Goal: Task Accomplishment & Management: Complete application form

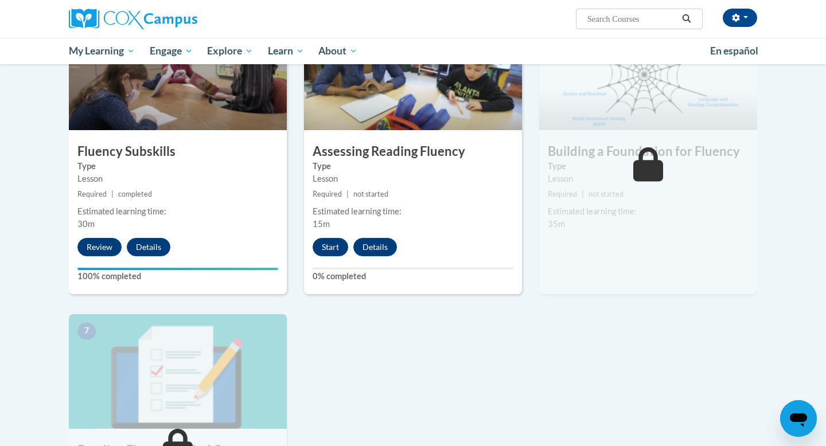
scroll to position [594, 0]
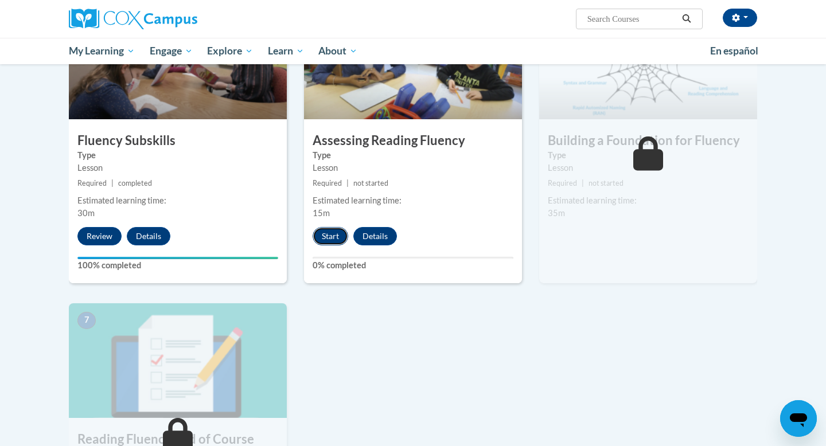
click at [332, 240] on button "Start" at bounding box center [331, 236] width 36 height 18
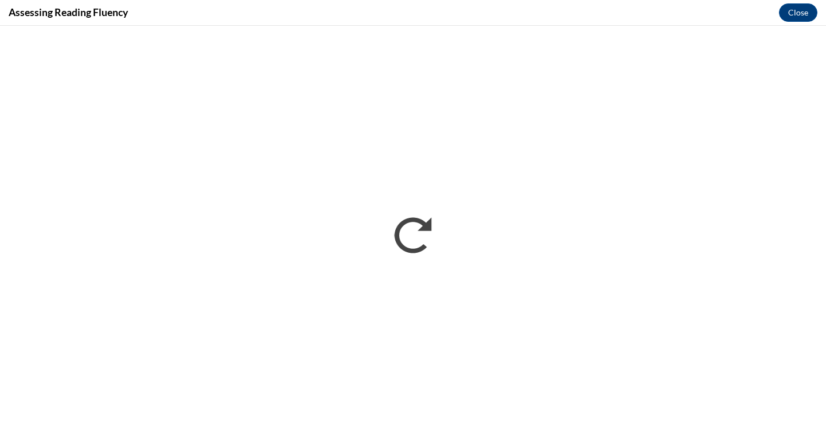
scroll to position [0, 0]
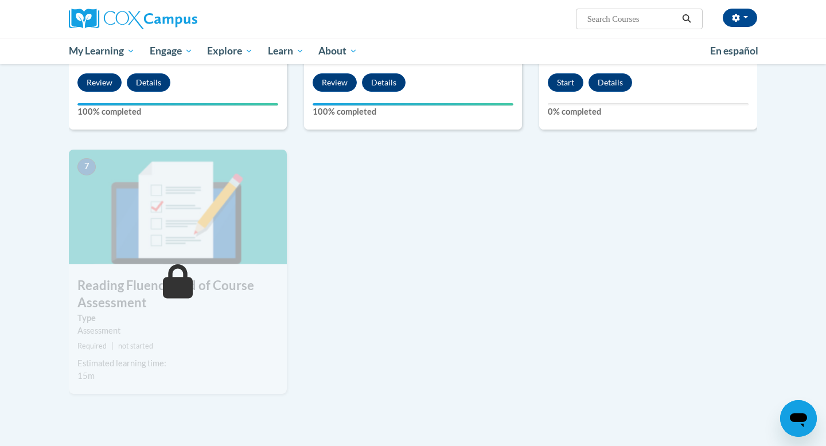
scroll to position [765, 0]
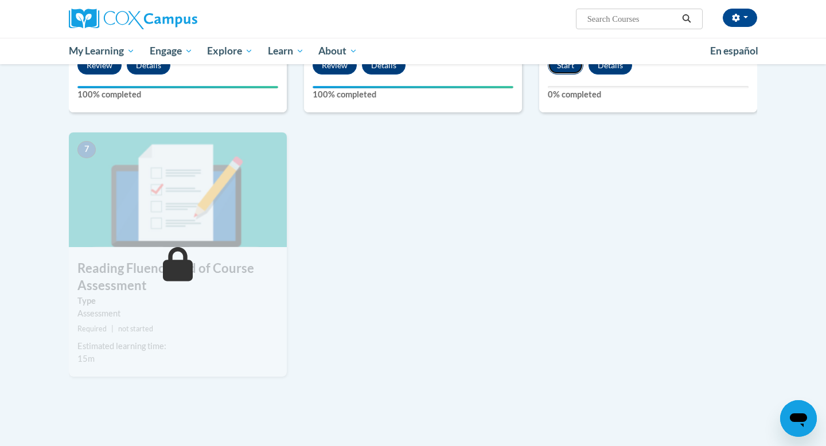
click at [569, 73] on button "Start" at bounding box center [566, 65] width 36 height 18
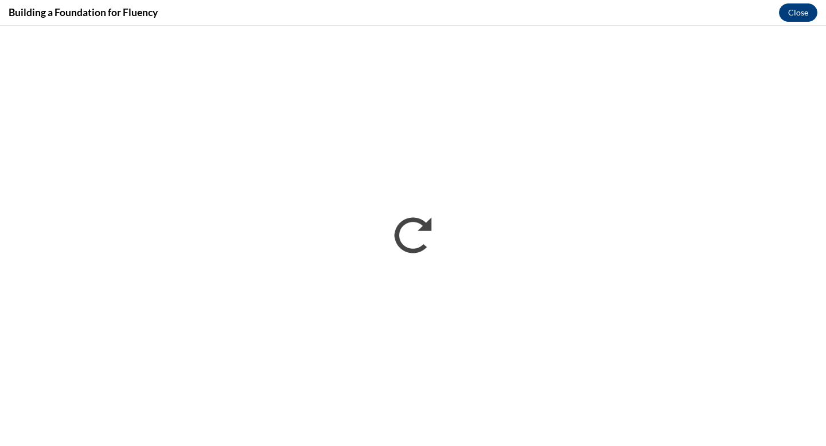
scroll to position [0, 0]
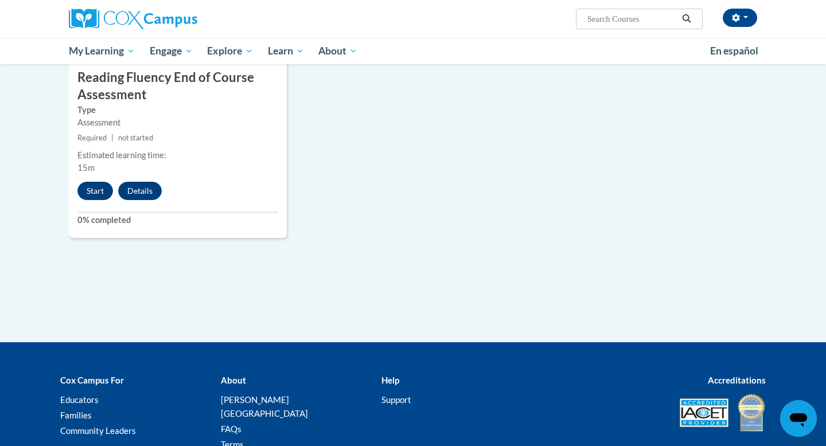
scroll to position [885, 0]
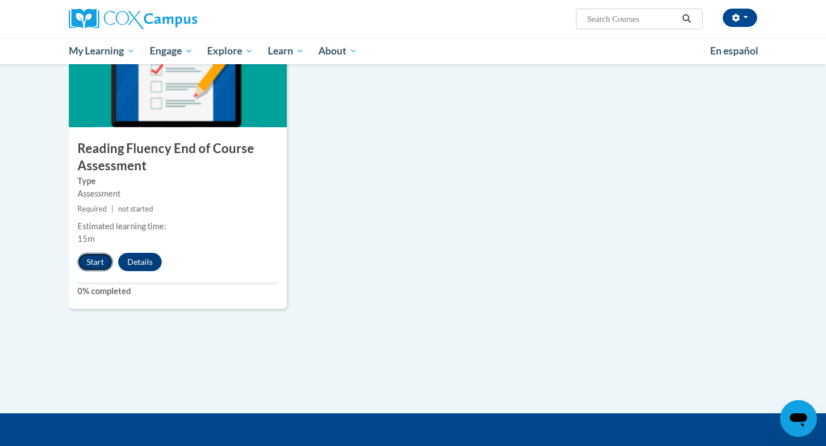
click at [104, 266] on button "Start" at bounding box center [95, 262] width 36 height 18
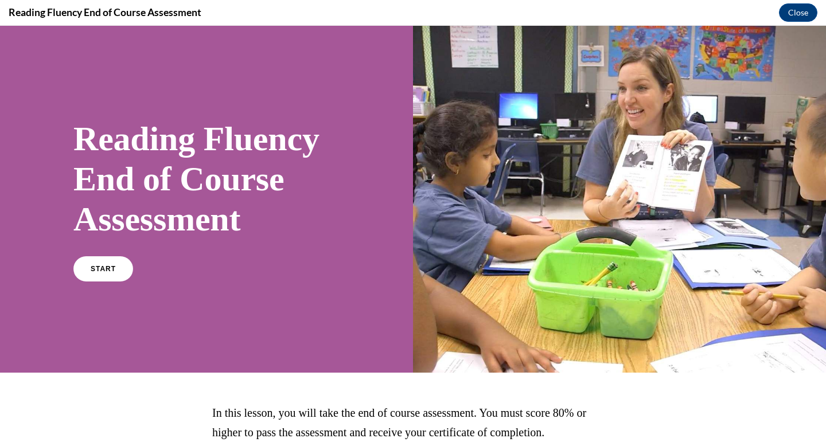
scroll to position [0, 0]
click at [106, 265] on link "START" at bounding box center [103, 269] width 63 height 26
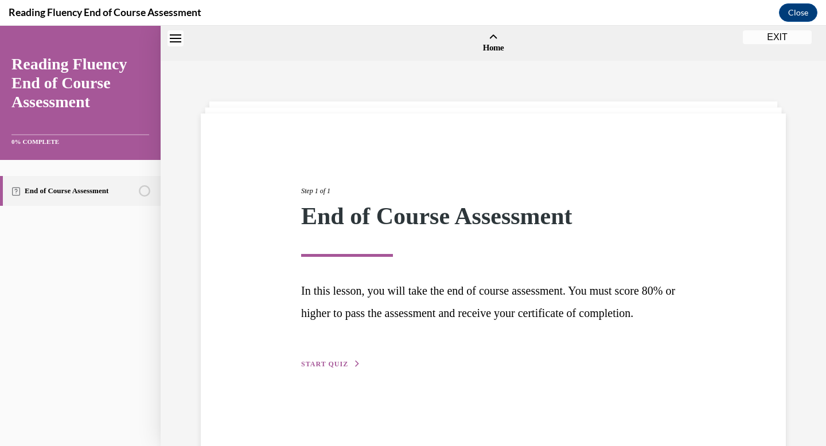
scroll to position [36, 0]
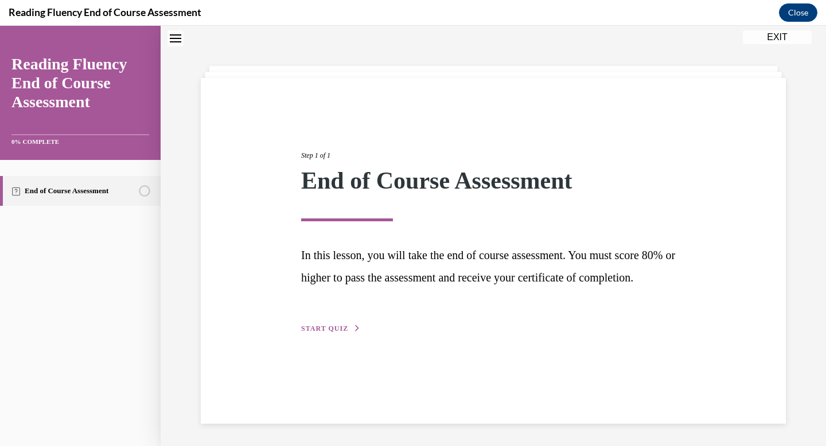
click at [315, 356] on div "Step 1 of 1 End of Course Assessment In this lesson, you will take the end of c…" at bounding box center [493, 251] width 585 height 346
click at [317, 333] on span "START QUIZ" at bounding box center [324, 329] width 47 height 8
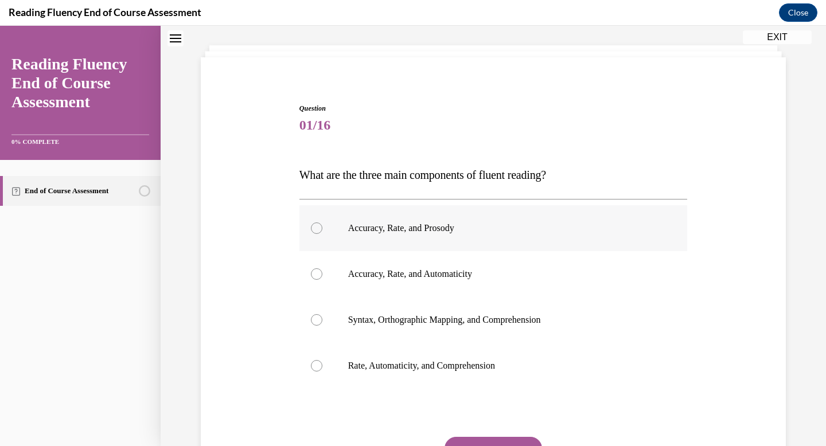
scroll to position [58, 0]
click at [425, 228] on p "Accuracy, Rate, and Prosody" at bounding box center [503, 226] width 311 height 11
click at [322, 228] on input "Accuracy, Rate, and Prosody" at bounding box center [316, 226] width 11 height 11
radio input "true"
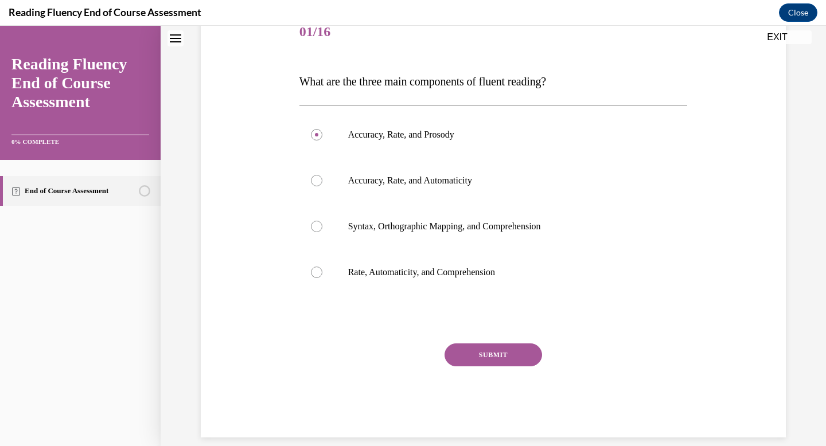
click at [496, 353] on button "SUBMIT" at bounding box center [494, 355] width 98 height 23
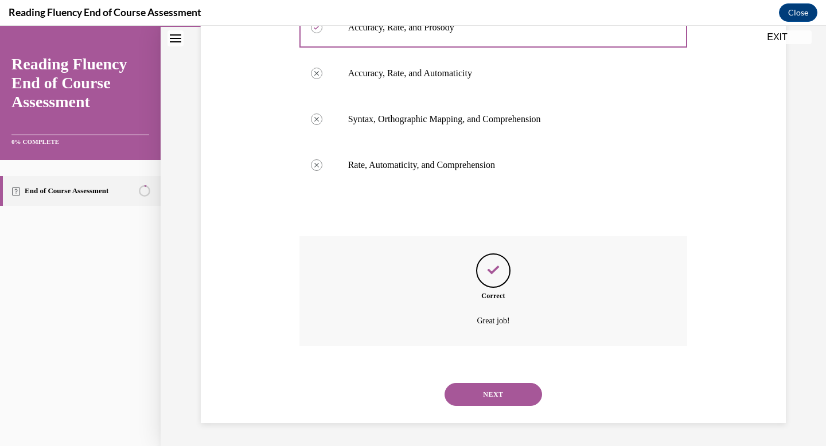
click at [495, 388] on button "NEXT" at bounding box center [494, 394] width 98 height 23
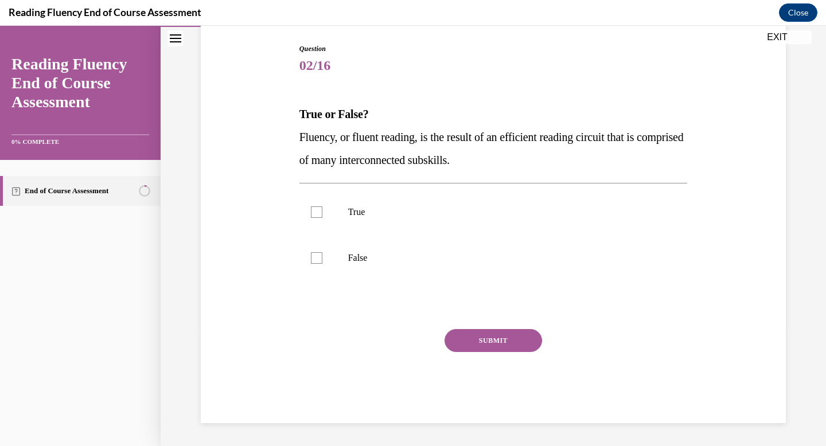
scroll to position [116, 0]
click at [470, 207] on p "True" at bounding box center [503, 212] width 311 height 11
click at [322, 207] on input "True" at bounding box center [316, 212] width 11 height 11
checkbox input "true"
click at [471, 337] on button "SUBMIT" at bounding box center [494, 340] width 98 height 23
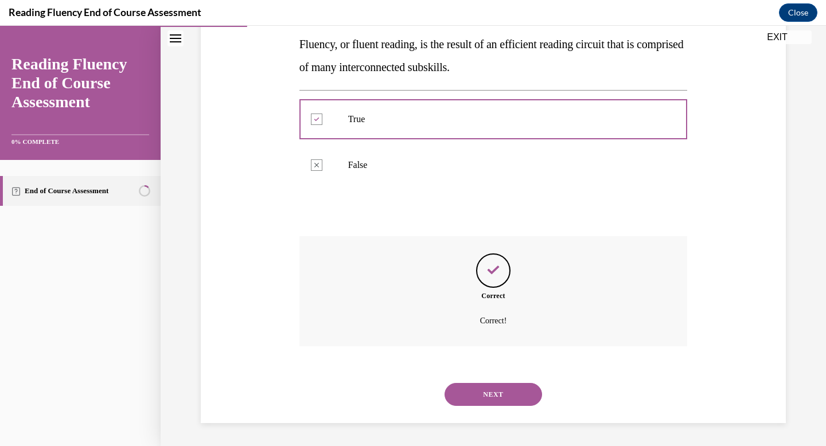
click at [470, 397] on button "NEXT" at bounding box center [494, 394] width 98 height 23
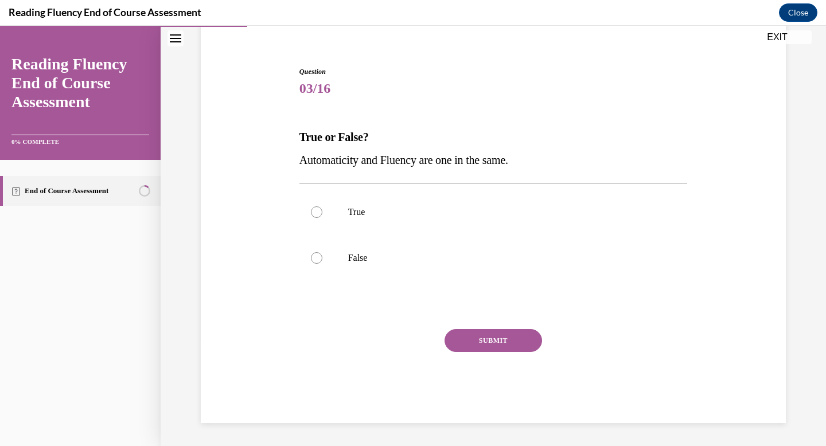
scroll to position [93, 0]
click at [357, 267] on label "False" at bounding box center [494, 258] width 388 height 46
click at [322, 264] on input "False" at bounding box center [316, 257] width 11 height 11
radio input "true"
click at [485, 340] on button "SUBMIT" at bounding box center [494, 340] width 98 height 23
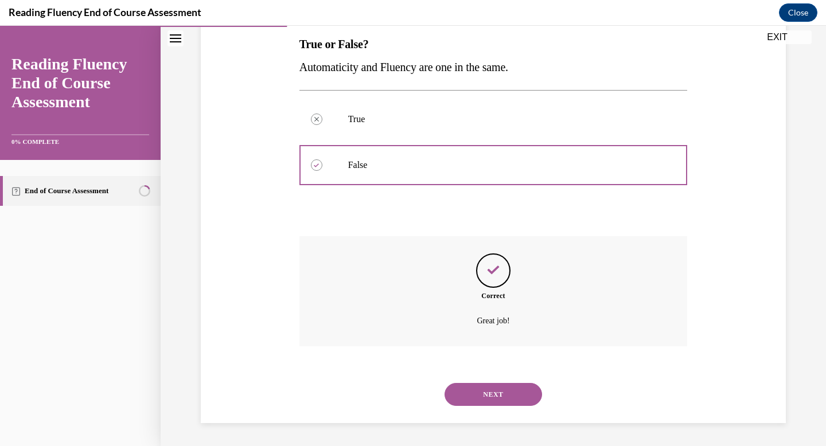
click at [481, 395] on button "NEXT" at bounding box center [494, 394] width 98 height 23
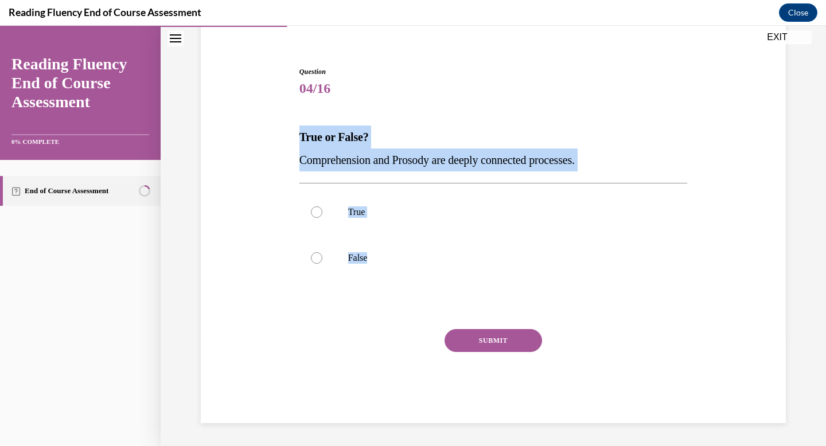
drag, startPoint x: 296, startPoint y: 122, endPoint x: 486, endPoint y: 300, distance: 260.2
click at [486, 300] on div "Question 04/16 True or False? Comprehension and Prosody are deeply connected pr…" at bounding box center [493, 227] width 591 height 391
copy div "True or False? Comprehension and Prosody are deeply connected processes.  True …"
click at [380, 212] on p "True" at bounding box center [503, 212] width 311 height 11
click at [322, 212] on input "True" at bounding box center [316, 212] width 11 height 11
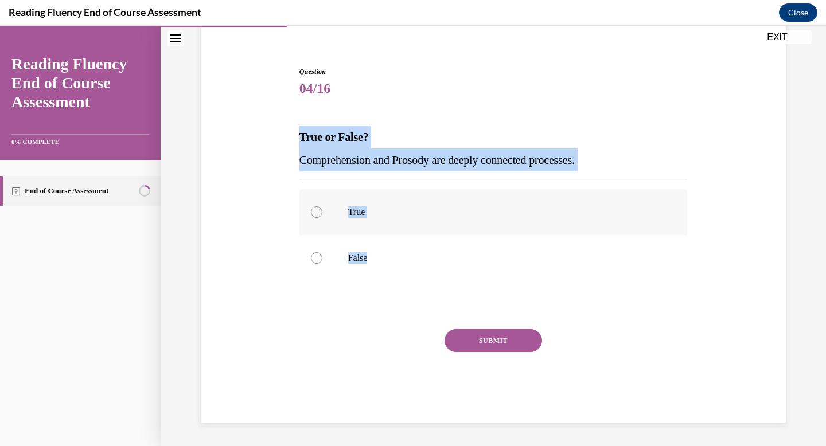
radio input "true"
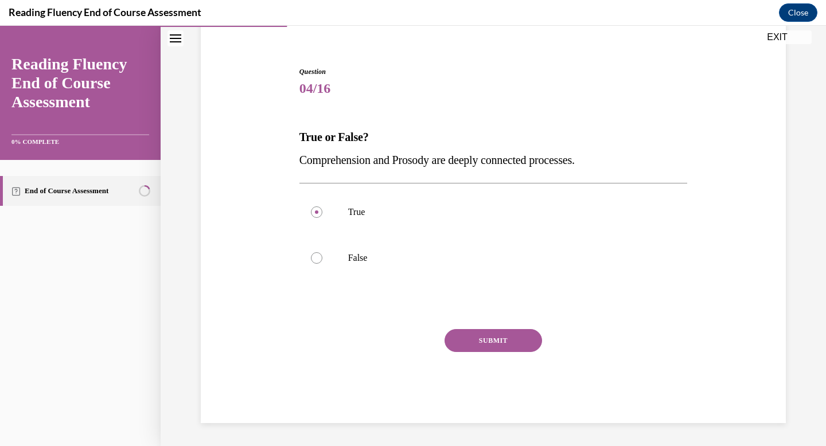
click at [492, 338] on button "SUBMIT" at bounding box center [494, 340] width 98 height 23
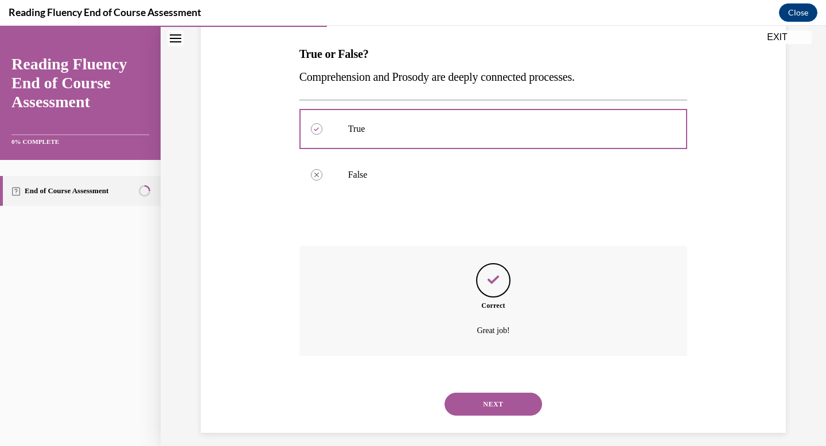
scroll to position [186, 0]
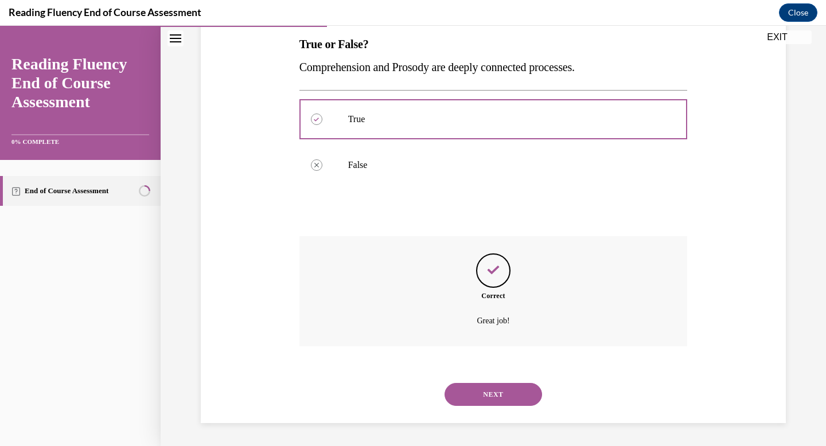
click at [498, 390] on button "NEXT" at bounding box center [494, 394] width 98 height 23
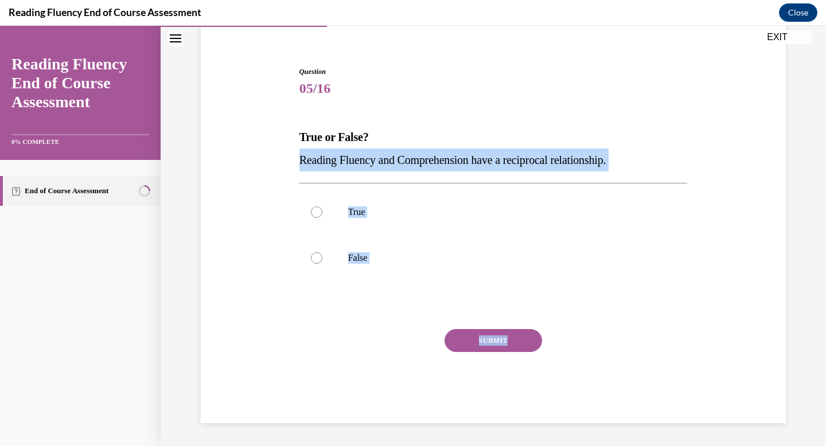
drag, startPoint x: 296, startPoint y: 155, endPoint x: 532, endPoint y: 340, distance: 299.9
click at [532, 340] on div "Question 05/16 True or False? Reading Fluency and Comprehension have a reciproc…" at bounding box center [494, 236] width 394 height 374
copy div "Reading Fluency and Comprehension have a reciprocal relationship.  True False I…"
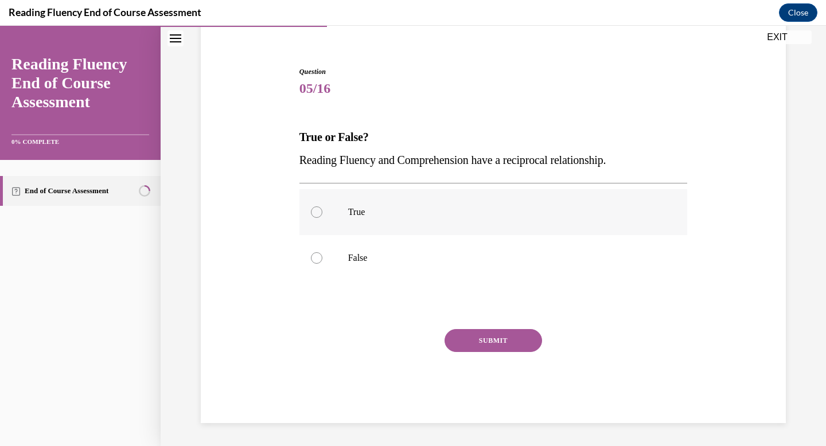
click at [392, 220] on label "True" at bounding box center [494, 212] width 388 height 46
click at [322, 218] on input "True" at bounding box center [316, 212] width 11 height 11
radio input "true"
click at [492, 345] on button "SUBMIT" at bounding box center [494, 340] width 98 height 23
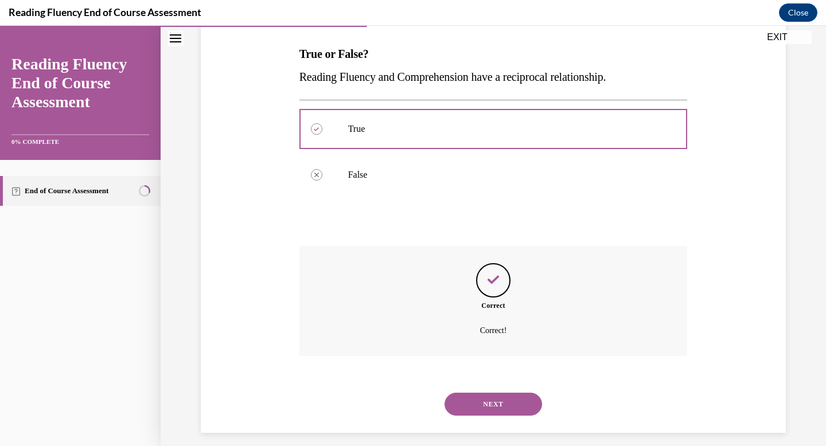
scroll to position [186, 0]
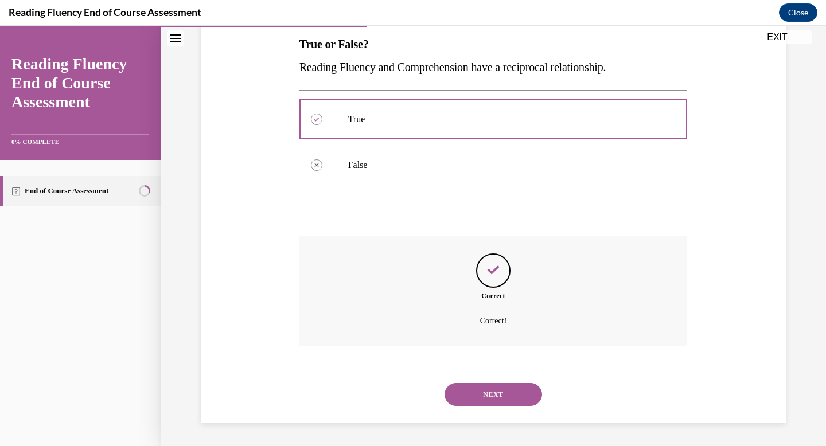
click at [489, 400] on button "NEXT" at bounding box center [494, 394] width 98 height 23
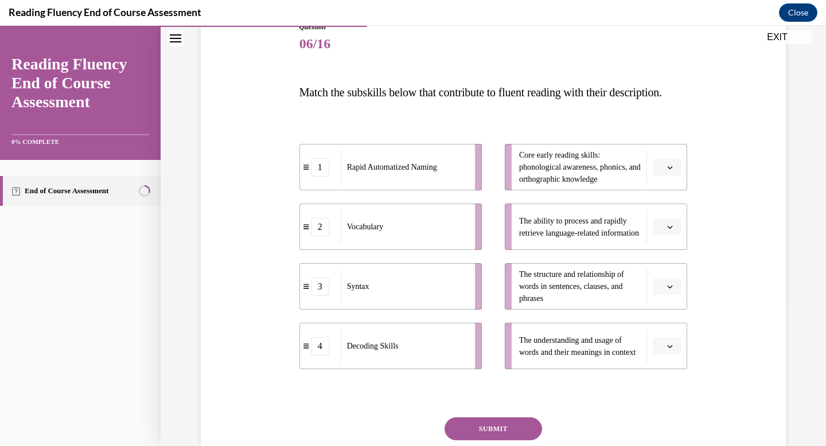
scroll to position [139, 0]
drag, startPoint x: 461, startPoint y: 313, endPoint x: 500, endPoint y: 310, distance: 39.1
click at [500, 300] on div "Syntax" at bounding box center [442, 283] width 127 height 34
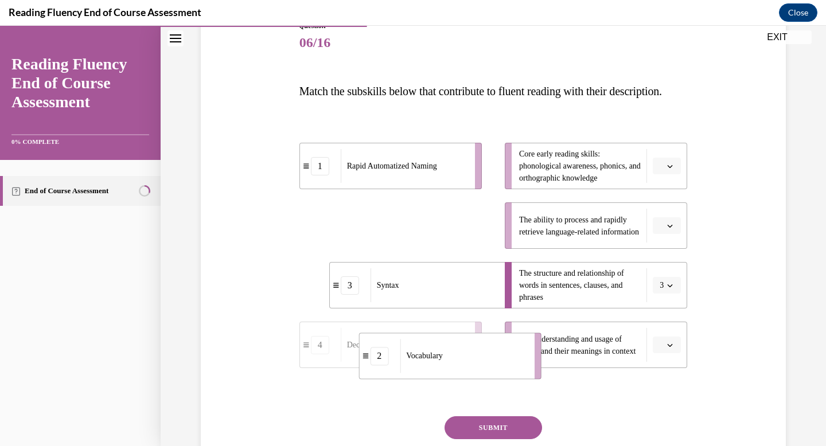
drag, startPoint x: 419, startPoint y: 237, endPoint x: 478, endPoint y: 367, distance: 142.5
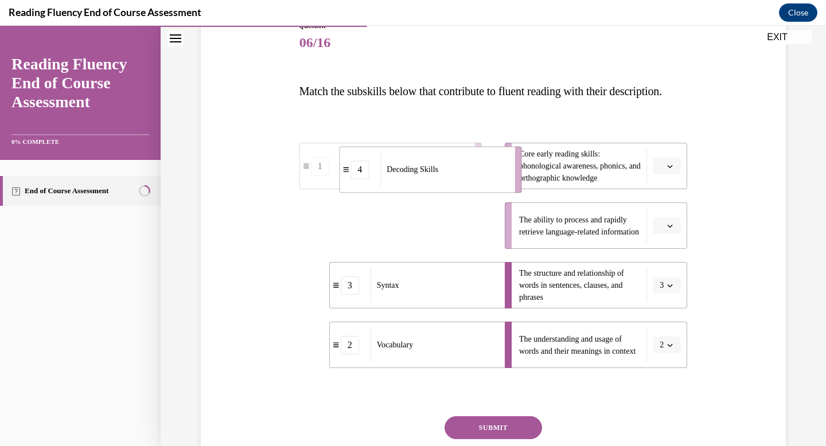
drag, startPoint x: 455, startPoint y: 248, endPoint x: 500, endPoint y: 182, distance: 79.3
click at [500, 182] on div "Decoding Skills" at bounding box center [443, 170] width 127 height 34
drag, startPoint x: 447, startPoint y: 256, endPoint x: 488, endPoint y: 256, distance: 41.3
click at [483, 243] on div "Rapid Automatized Naming" at bounding box center [419, 226] width 127 height 34
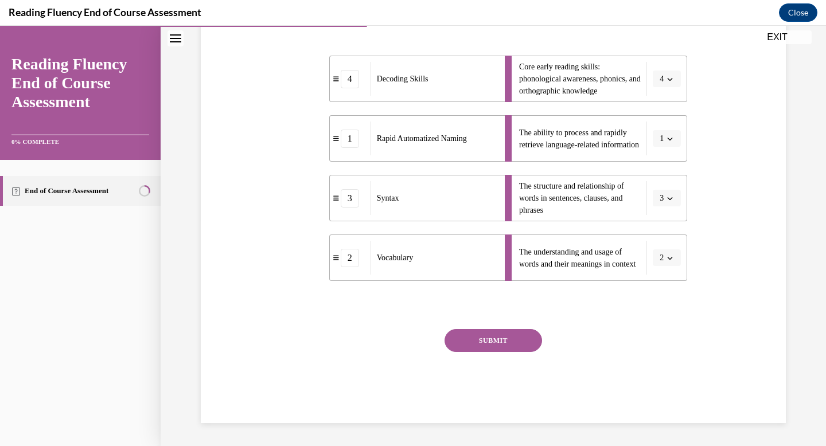
click at [494, 352] on button "SUBMIT" at bounding box center [494, 340] width 98 height 23
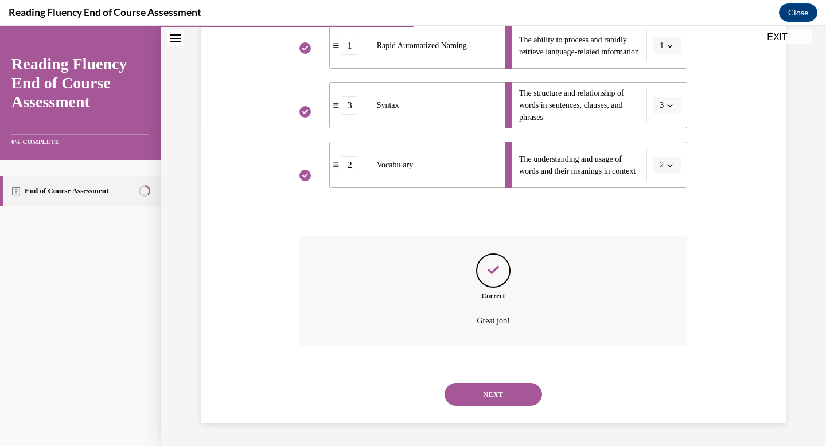
scroll to position [342, 0]
click at [485, 398] on button "NEXT" at bounding box center [494, 394] width 98 height 23
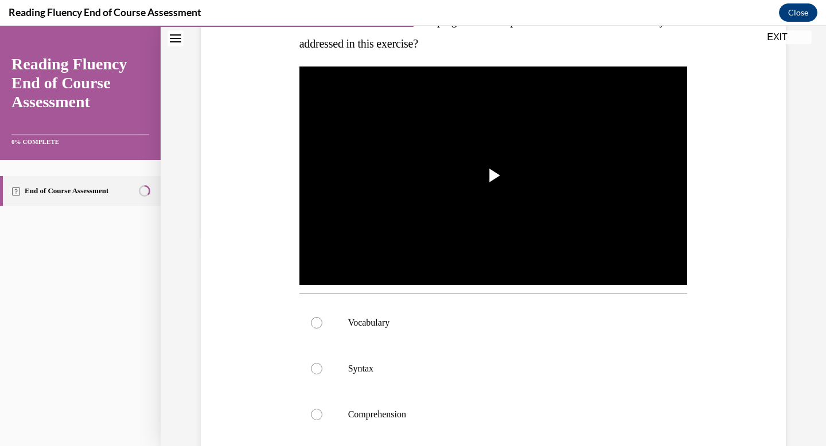
scroll to position [199, 0]
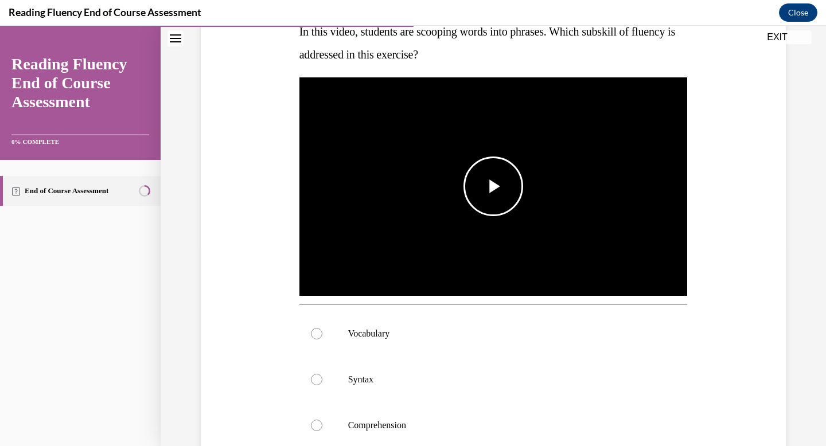
click at [575, 190] on img "Video player" at bounding box center [494, 186] width 388 height 219
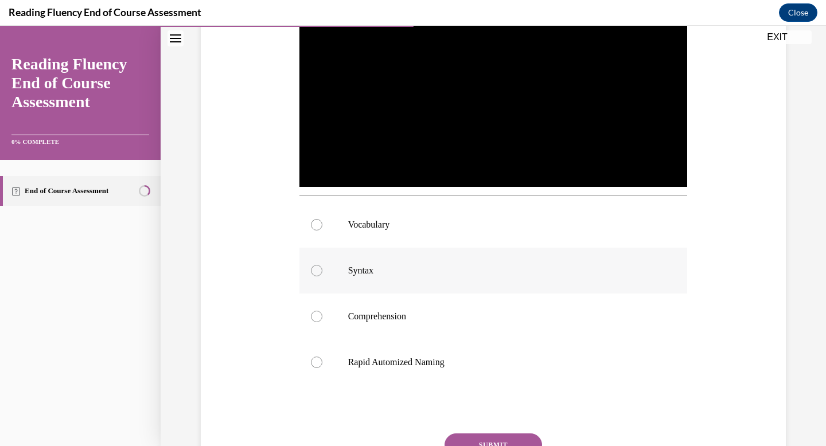
scroll to position [325, 0]
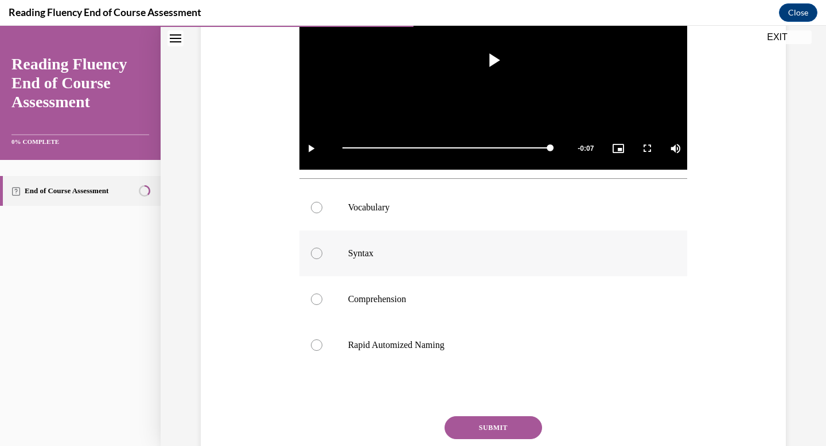
click at [536, 247] on label "Syntax" at bounding box center [494, 254] width 388 height 46
click at [322, 248] on input "Syntax" at bounding box center [316, 253] width 11 height 11
radio input "true"
click at [512, 429] on button "SUBMIT" at bounding box center [494, 428] width 98 height 23
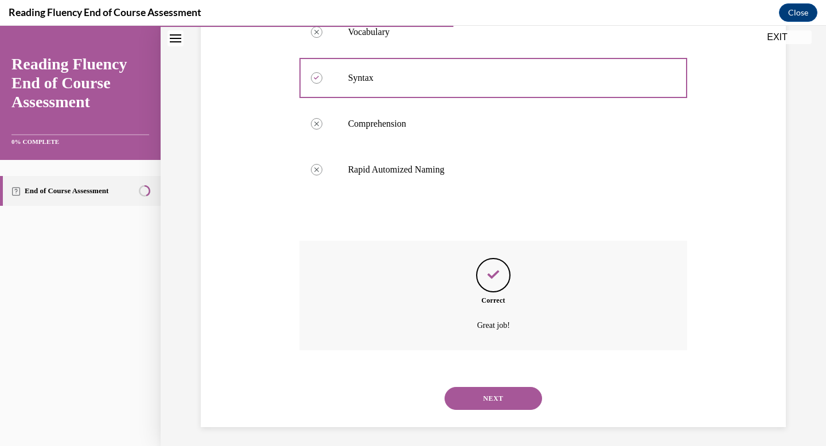
scroll to position [504, 0]
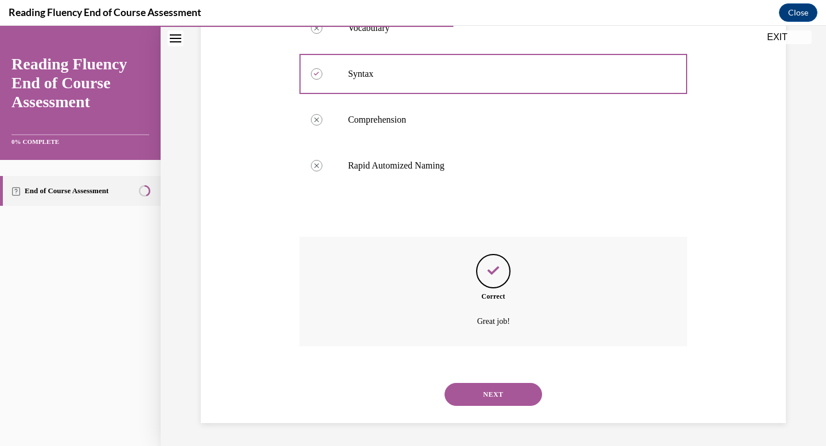
click at [512, 399] on button "NEXT" at bounding box center [494, 394] width 98 height 23
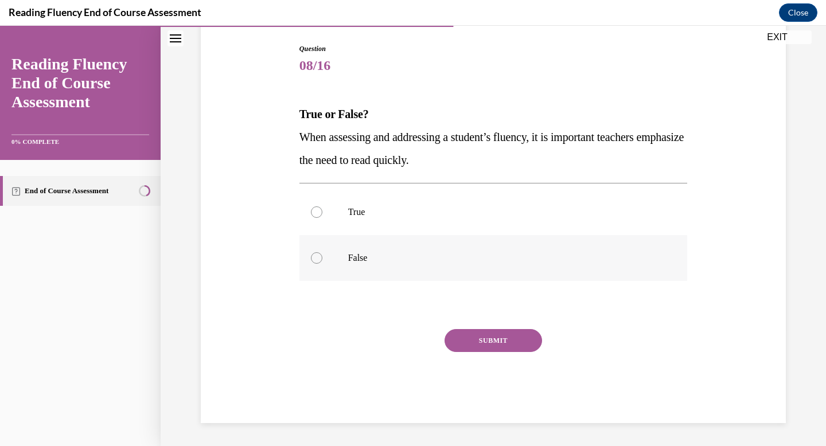
click at [365, 256] on p "False" at bounding box center [503, 257] width 311 height 11
click at [322, 256] on input "False" at bounding box center [316, 257] width 11 height 11
radio input "true"
click at [519, 340] on button "SUBMIT" at bounding box center [494, 340] width 98 height 23
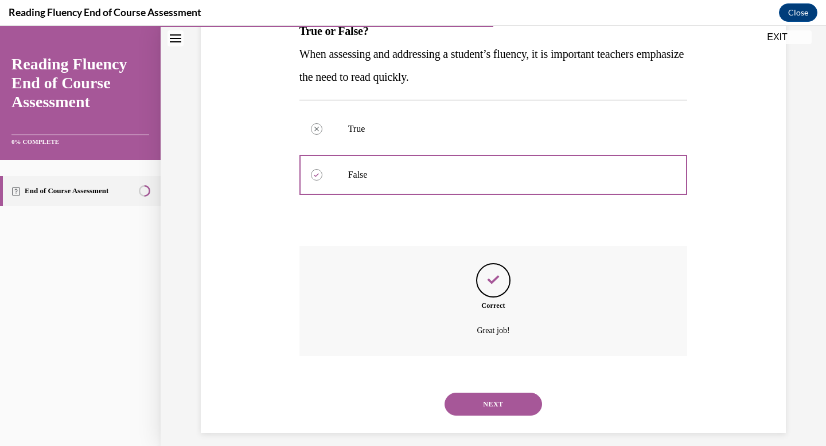
scroll to position [209, 0]
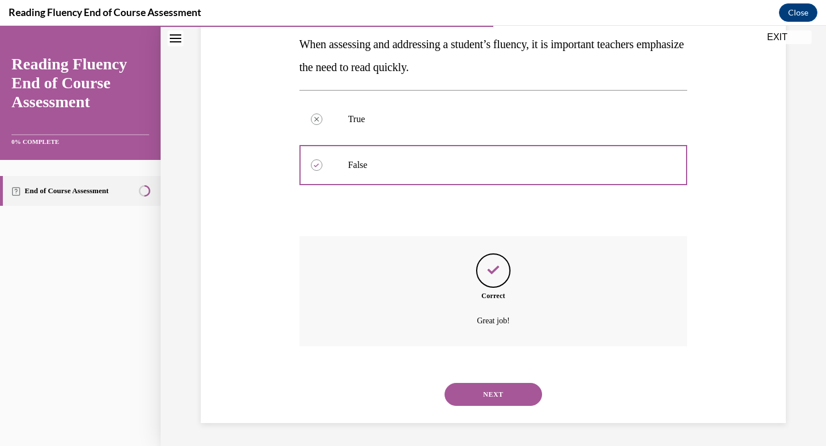
click at [501, 392] on button "NEXT" at bounding box center [494, 394] width 98 height 23
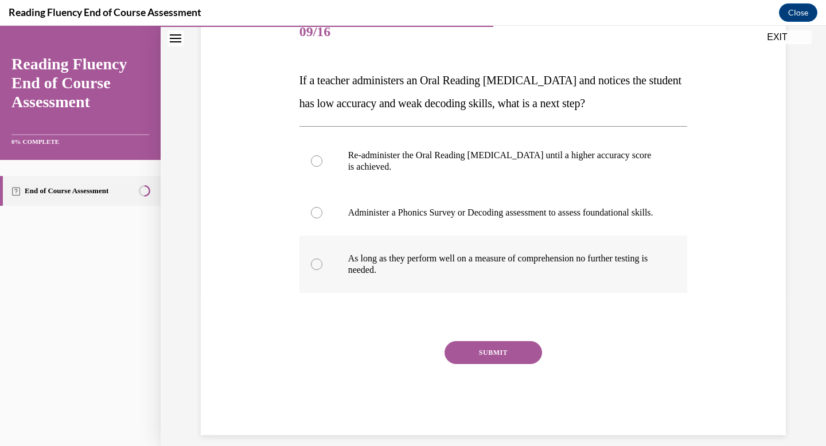
scroll to position [152, 0]
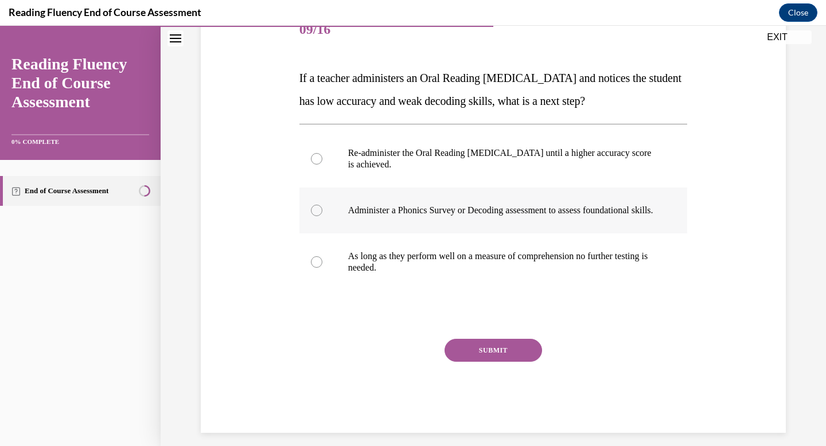
click at [350, 211] on p "Administer a Phonics Survey or Decoding assessment to assess foundational skill…" at bounding box center [503, 210] width 311 height 11
click at [322, 211] on input "Administer a Phonics Survey or Decoding assessment to assess foundational skill…" at bounding box center [316, 210] width 11 height 11
radio input "true"
click at [469, 356] on button "SUBMIT" at bounding box center [494, 350] width 98 height 23
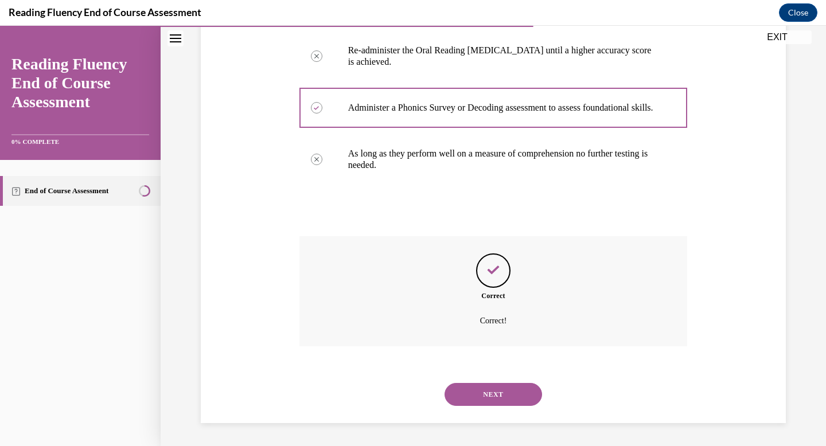
scroll to position [266, 0]
click at [464, 407] on div "NEXT" at bounding box center [494, 395] width 388 height 46
click at [468, 394] on button "NEXT" at bounding box center [494, 394] width 98 height 23
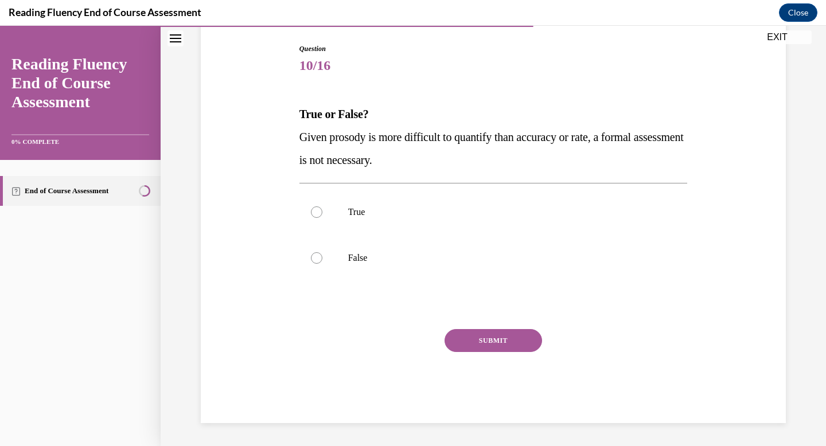
scroll to position [116, 0]
click at [403, 256] on p "False" at bounding box center [503, 257] width 311 height 11
click at [322, 256] on input "False" at bounding box center [316, 257] width 11 height 11
radio input "true"
click at [495, 339] on button "SUBMIT" at bounding box center [494, 340] width 98 height 23
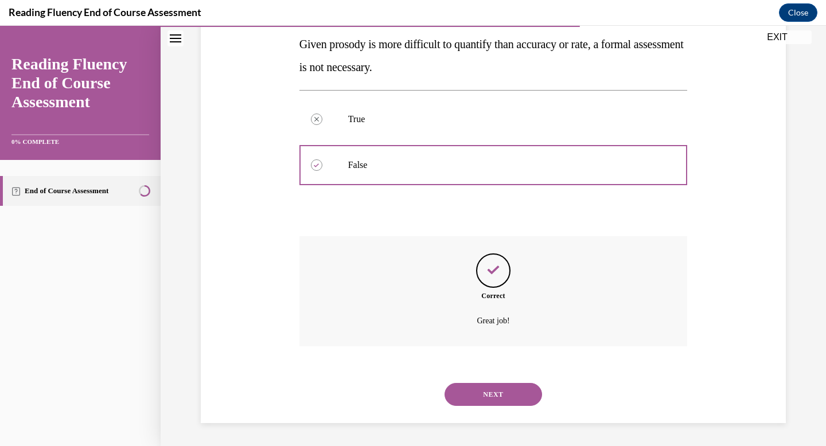
click at [491, 398] on button "NEXT" at bounding box center [494, 394] width 98 height 23
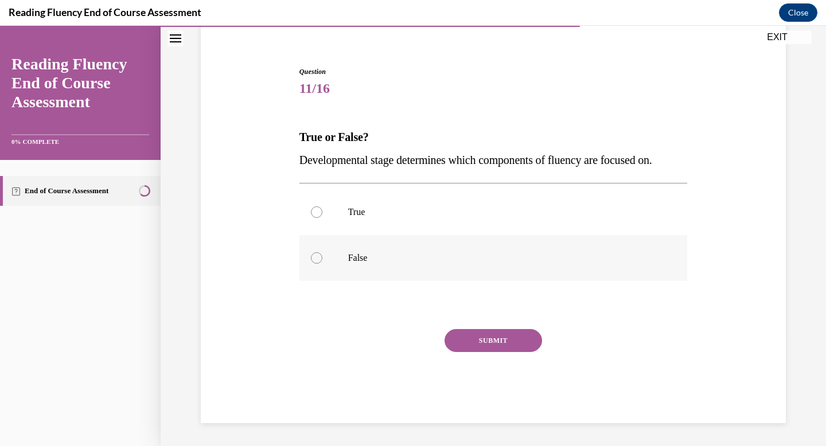
click at [453, 269] on label "False" at bounding box center [494, 258] width 388 height 46
click at [322, 264] on input "False" at bounding box center [316, 257] width 11 height 11
radio input "true"
click at [514, 338] on button "SUBMIT" at bounding box center [494, 340] width 98 height 23
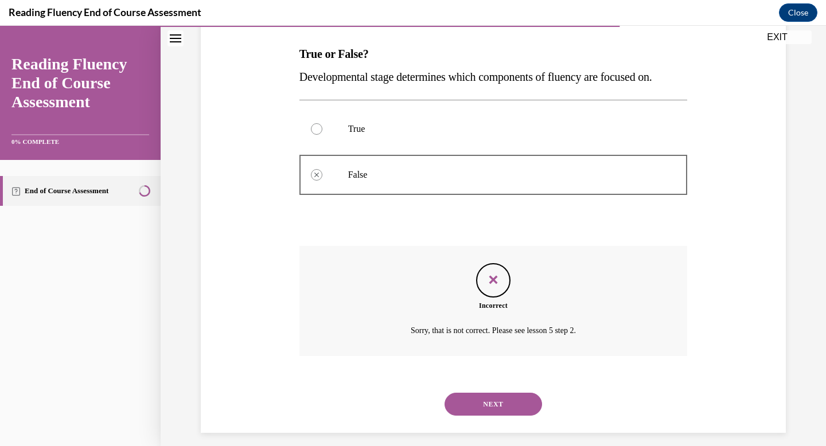
scroll to position [186, 0]
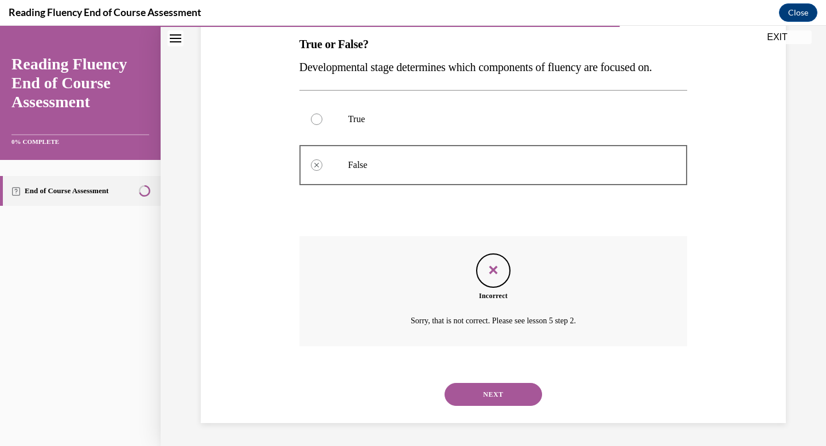
click at [504, 396] on button "NEXT" at bounding box center [494, 394] width 98 height 23
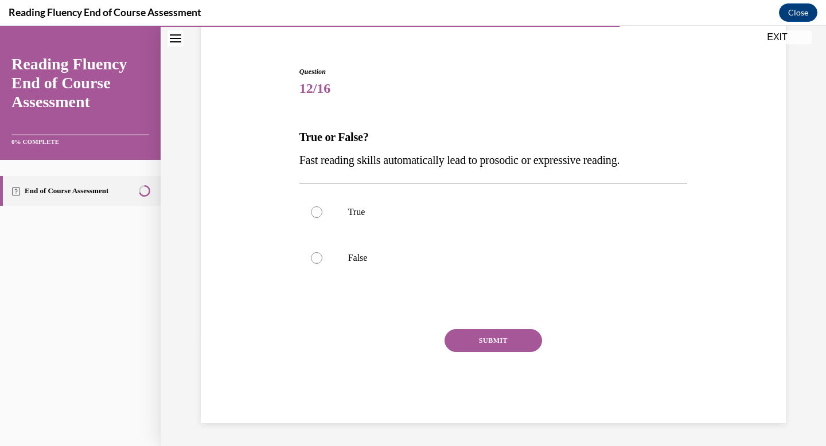
scroll to position [93, 0]
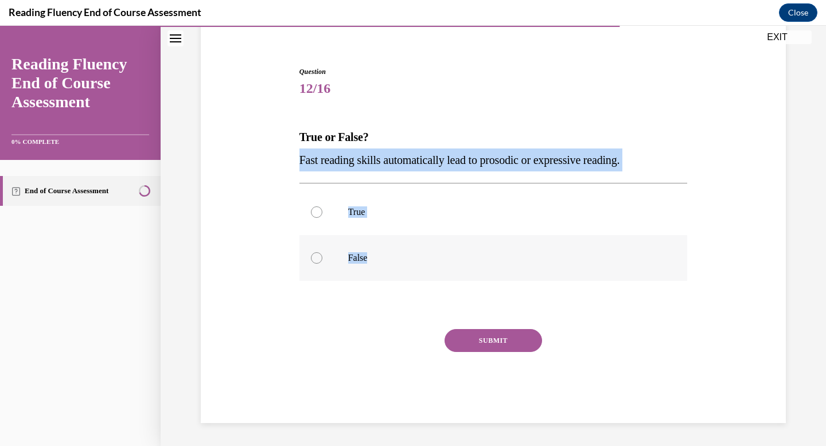
drag, startPoint x: 299, startPoint y: 164, endPoint x: 561, endPoint y: 269, distance: 282.5
click at [561, 269] on div "Question 12/16 True or False? Fast reading skills automatically lead to prosodi…" at bounding box center [494, 236] width 394 height 374
copy div "Fast reading skills automatically lead to prosodic or expressive reading.  True…"
click at [344, 258] on label "False" at bounding box center [494, 258] width 388 height 46
click at [322, 258] on input "False" at bounding box center [316, 257] width 11 height 11
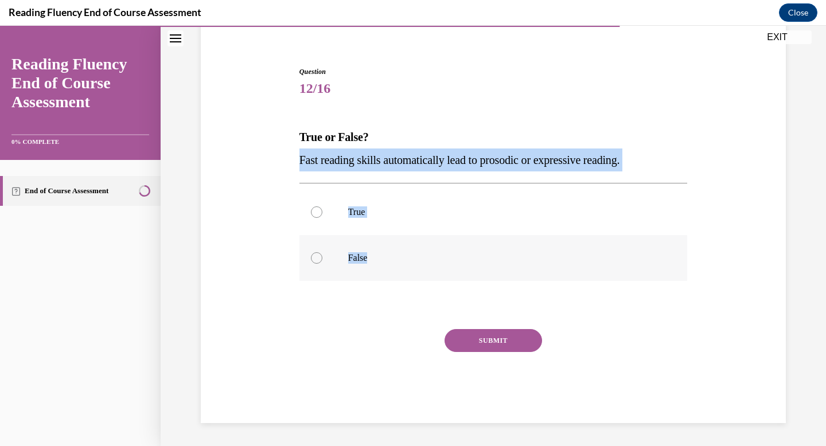
radio input "true"
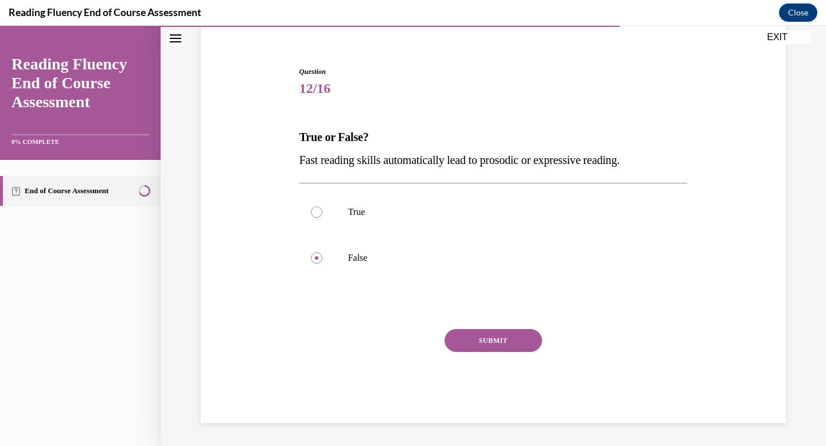
click at [485, 341] on button "SUBMIT" at bounding box center [494, 340] width 98 height 23
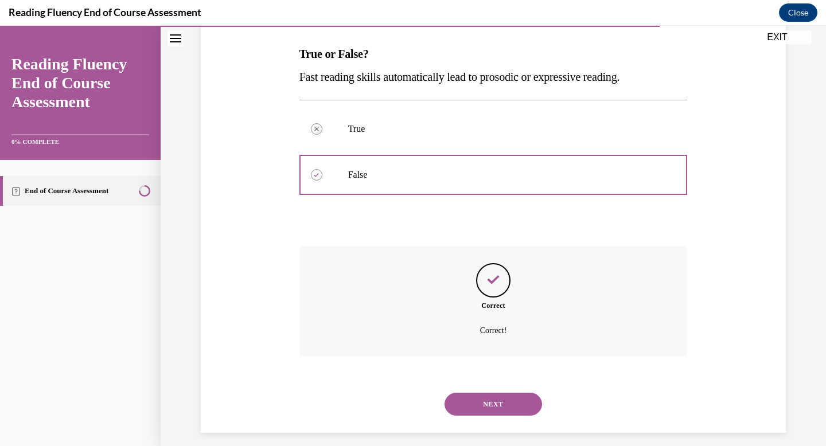
scroll to position [186, 0]
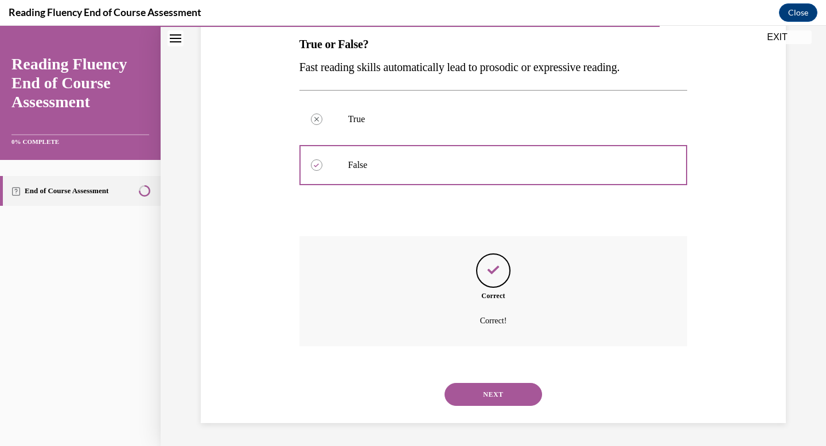
click at [492, 387] on button "NEXT" at bounding box center [494, 394] width 98 height 23
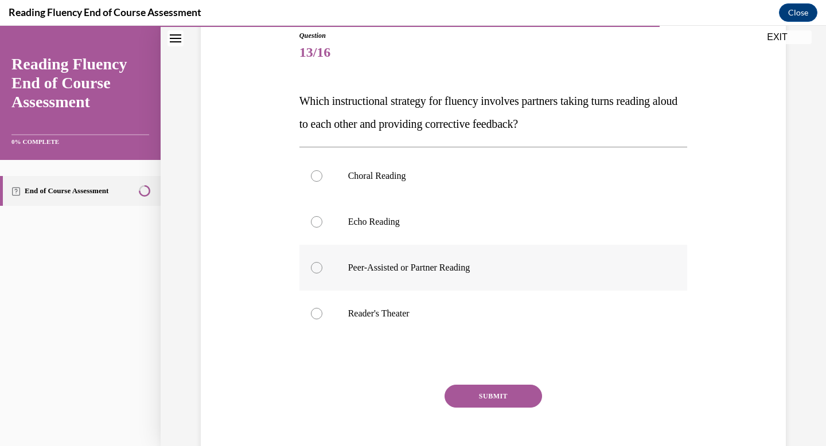
scroll to position [131, 0]
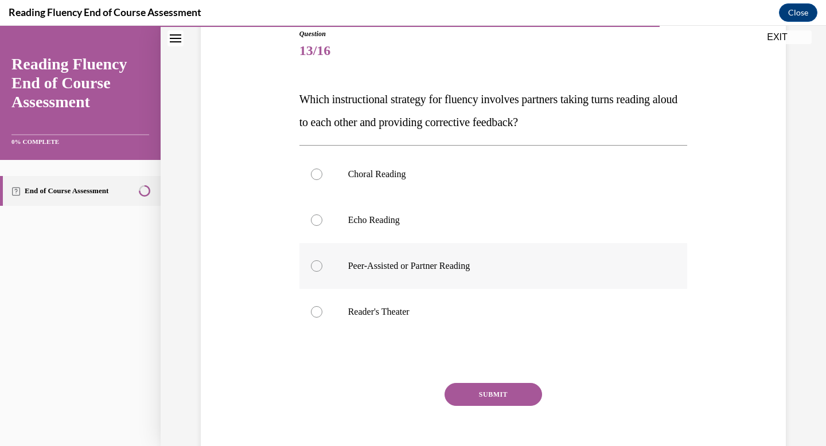
click at [479, 280] on label "Peer-Assisted or Partner Reading" at bounding box center [494, 266] width 388 height 46
click at [322, 272] on input "Peer-Assisted or Partner Reading" at bounding box center [316, 265] width 11 height 11
radio input "true"
click at [491, 403] on button "SUBMIT" at bounding box center [494, 394] width 98 height 23
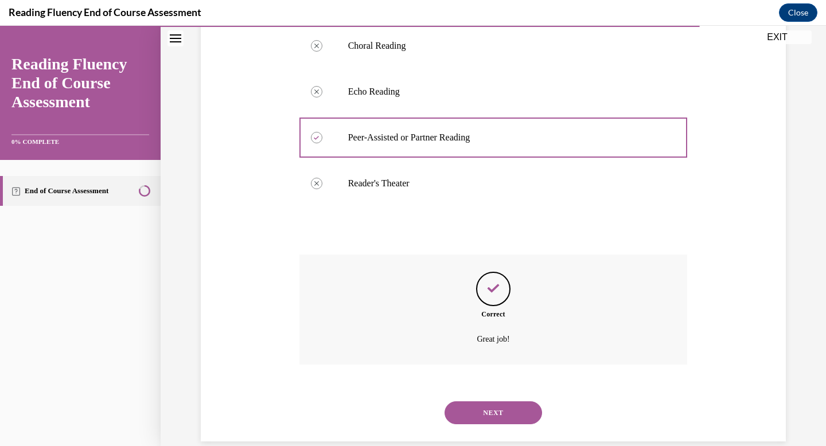
scroll to position [278, 0]
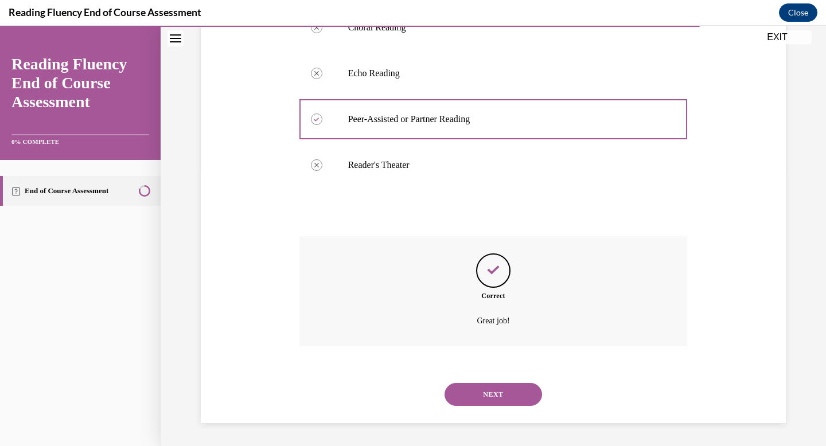
click at [495, 392] on button "NEXT" at bounding box center [494, 394] width 98 height 23
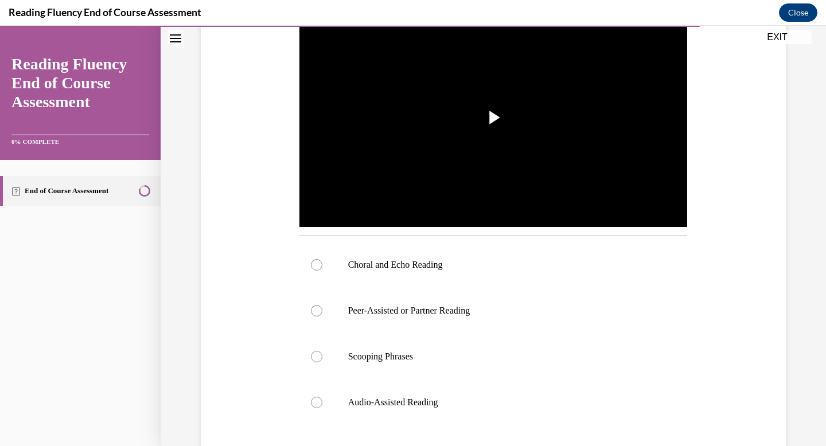
scroll to position [295, 0]
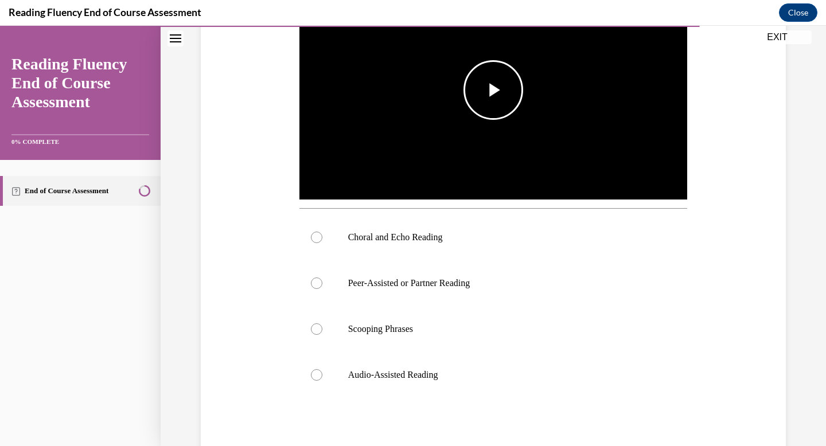
click at [421, 136] on img "Video player" at bounding box center [494, 90] width 388 height 219
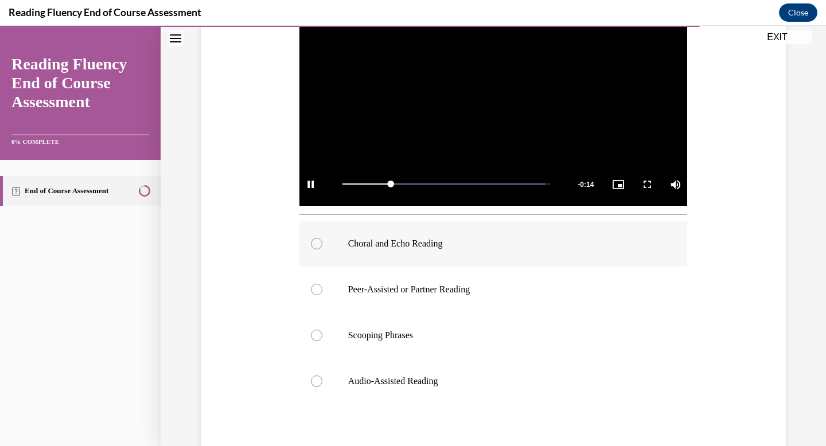
scroll to position [296, 0]
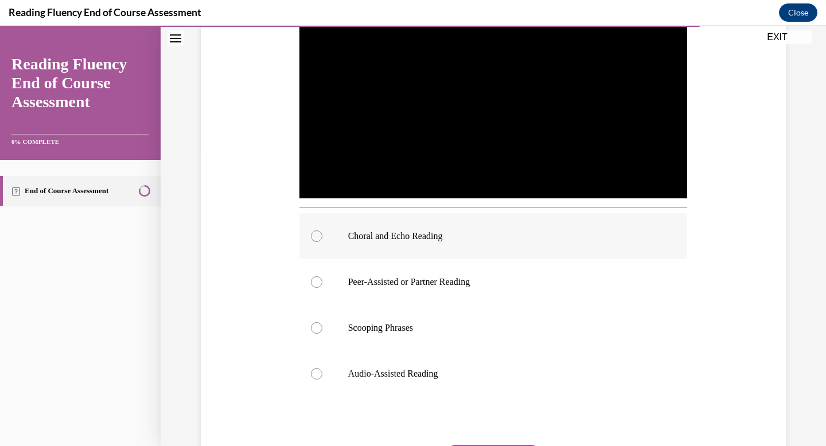
click at [413, 243] on label "Choral and Echo Reading" at bounding box center [494, 236] width 388 height 46
click at [322, 242] on input "Choral and Echo Reading" at bounding box center [316, 236] width 11 height 11
radio input "true"
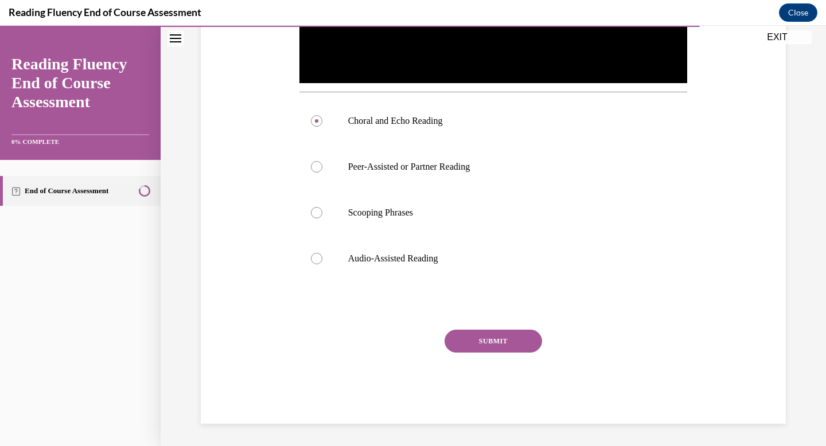
click at [489, 348] on button "SUBMIT" at bounding box center [494, 341] width 98 height 23
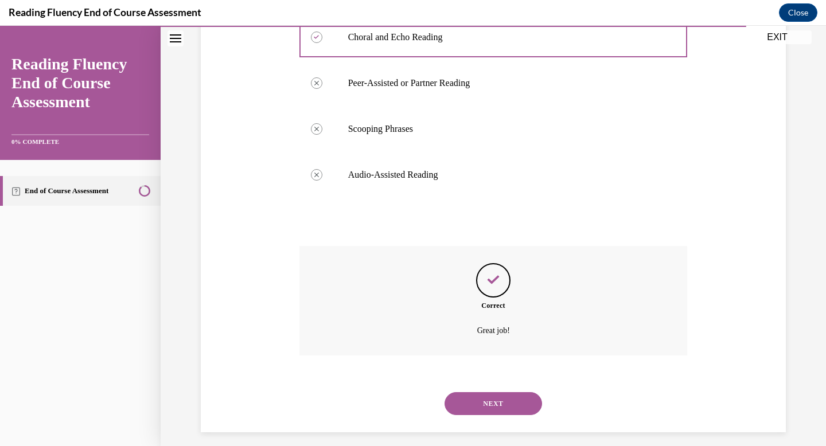
scroll to position [504, 0]
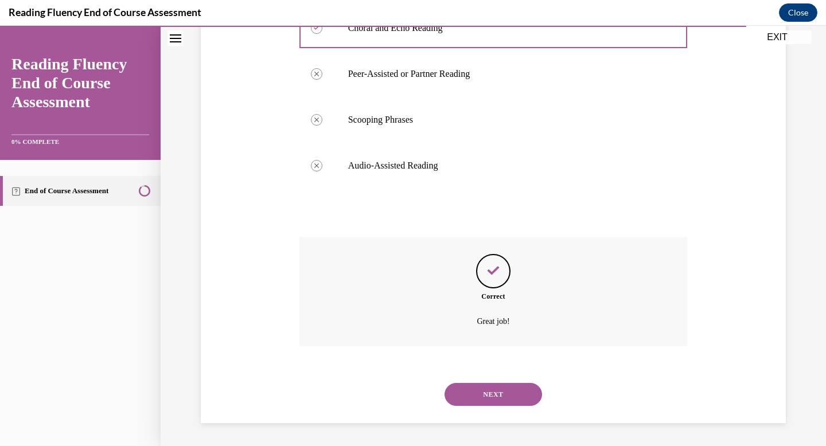
click at [495, 386] on button "NEXT" at bounding box center [494, 394] width 98 height 23
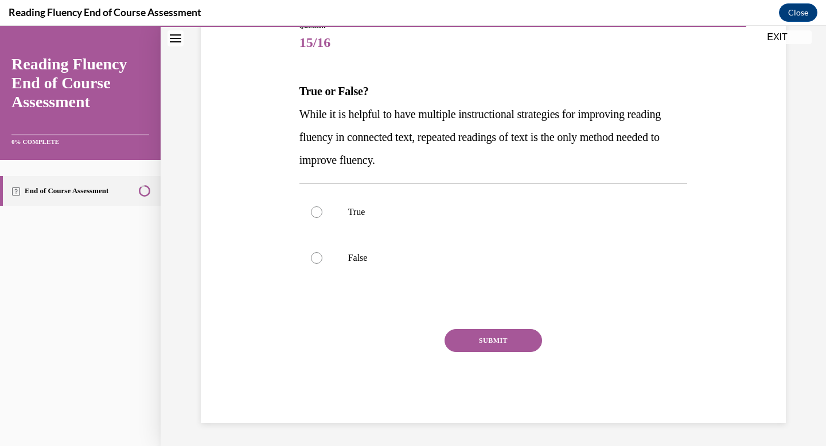
scroll to position [127, 0]
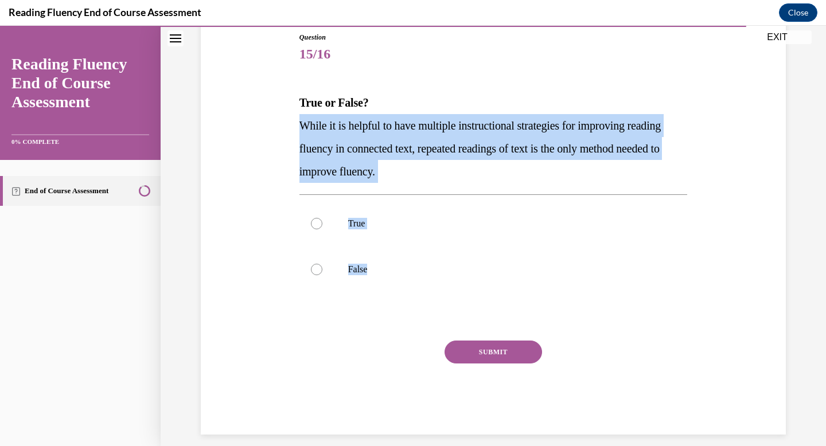
drag, startPoint x: 293, startPoint y: 116, endPoint x: 519, endPoint y: 305, distance: 294.1
click at [519, 305] on div "Question 15/16 True or False? While it is helpful to have multiple instructiona…" at bounding box center [493, 216] width 591 height 437
copy div "While it is helpful to have multiple instructional strategies for improving rea…"
click at [376, 265] on p "False" at bounding box center [503, 269] width 311 height 11
click at [322, 265] on input "False" at bounding box center [316, 269] width 11 height 11
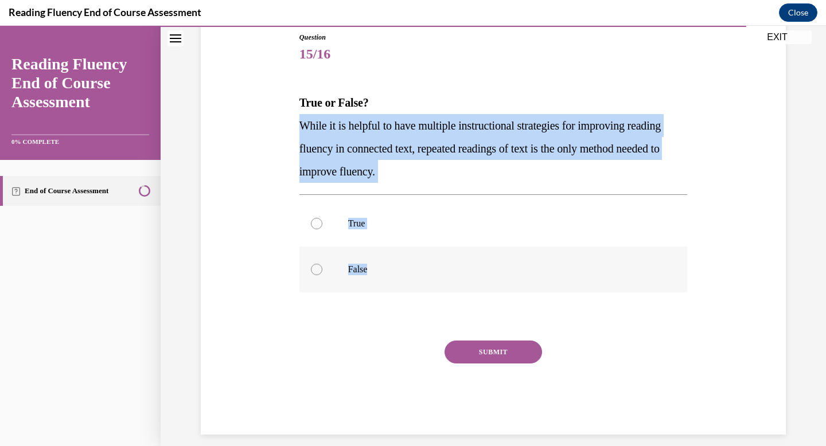
radio input "true"
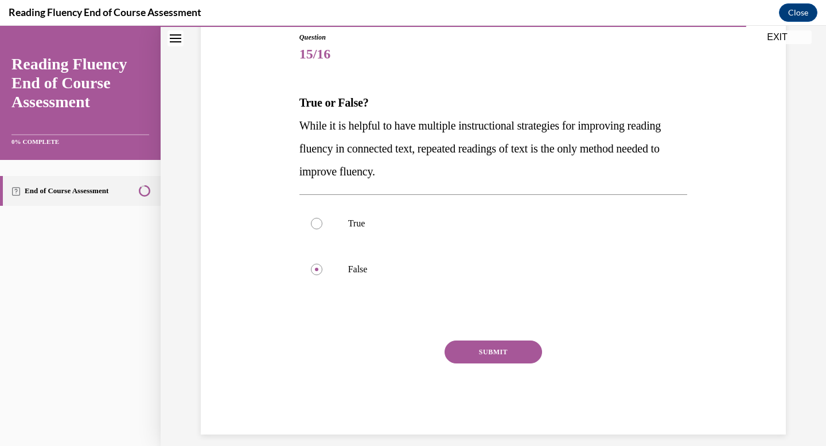
click at [489, 351] on button "SUBMIT" at bounding box center [494, 352] width 98 height 23
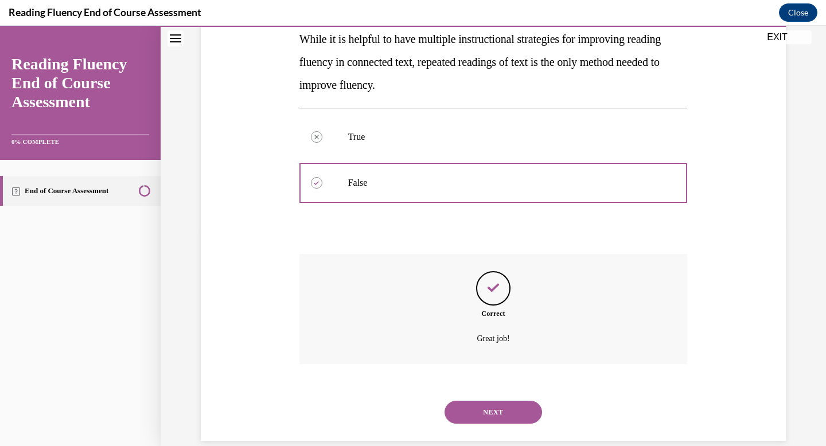
scroll to position [232, 0]
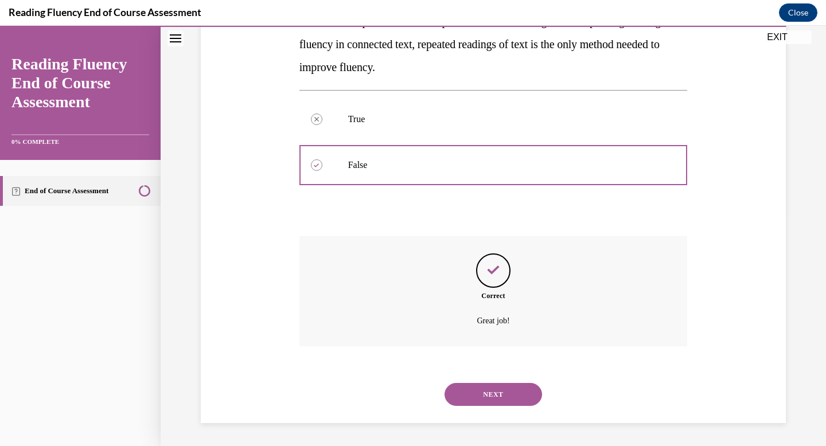
click at [494, 395] on button "NEXT" at bounding box center [494, 394] width 98 height 23
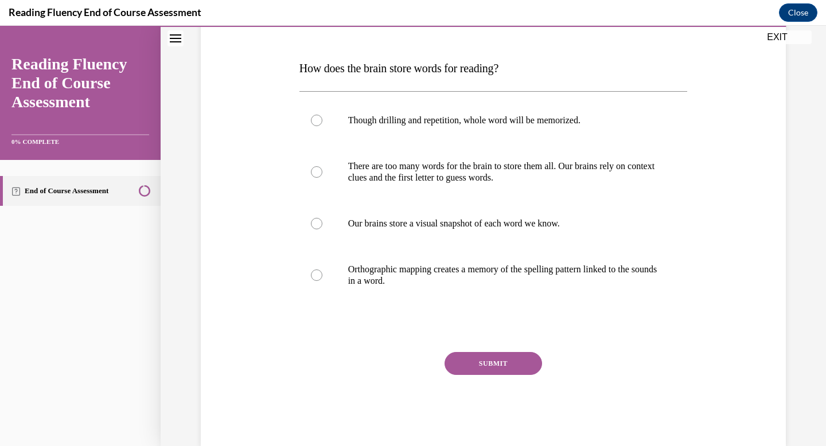
scroll to position [180, 0]
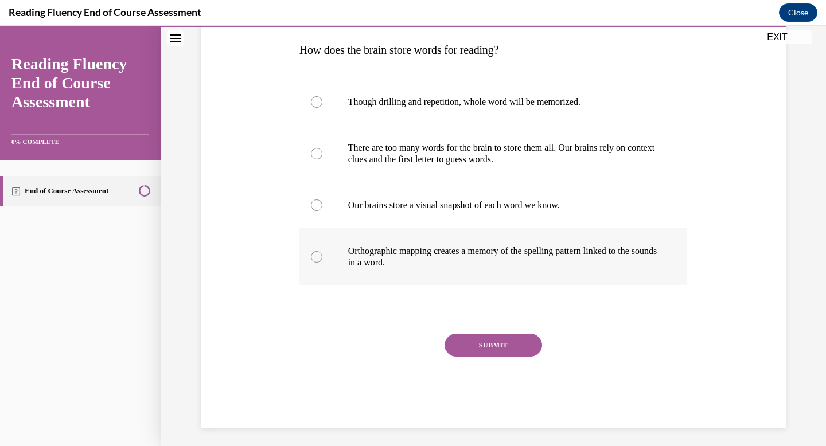
click at [456, 255] on p "Orthographic mapping creates a memory of the spelling pattern linked to the sou…" at bounding box center [503, 257] width 311 height 23
click at [322, 255] on input "Orthographic mapping creates a memory of the spelling pattern linked to the sou…" at bounding box center [316, 256] width 11 height 11
radio input "true"
click at [491, 343] on button "SUBMIT" at bounding box center [494, 345] width 98 height 23
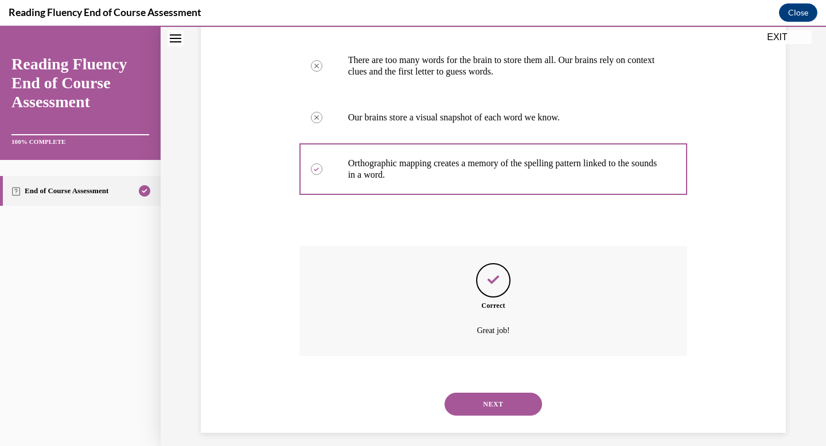
scroll to position [278, 0]
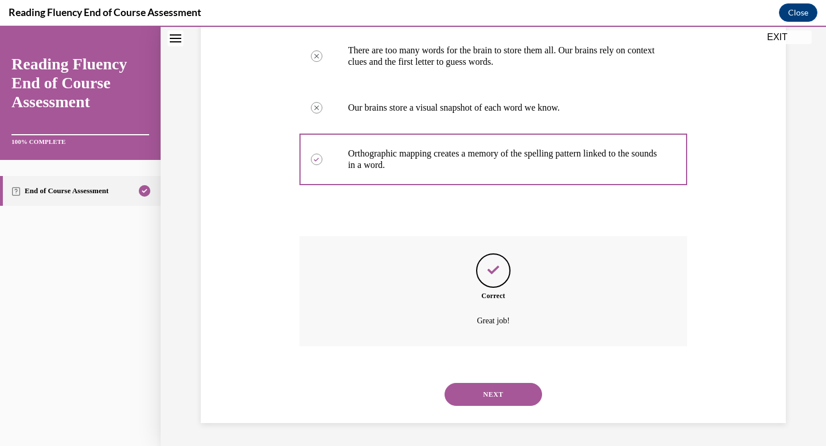
click at [489, 397] on button "NEXT" at bounding box center [494, 394] width 98 height 23
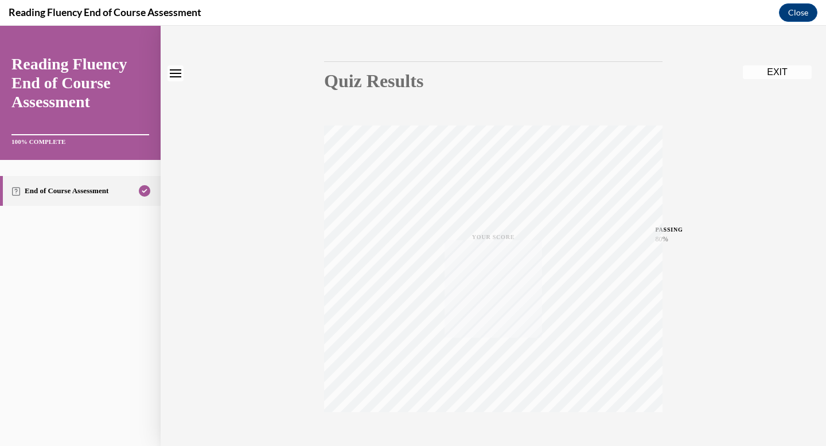
scroll to position [168, 0]
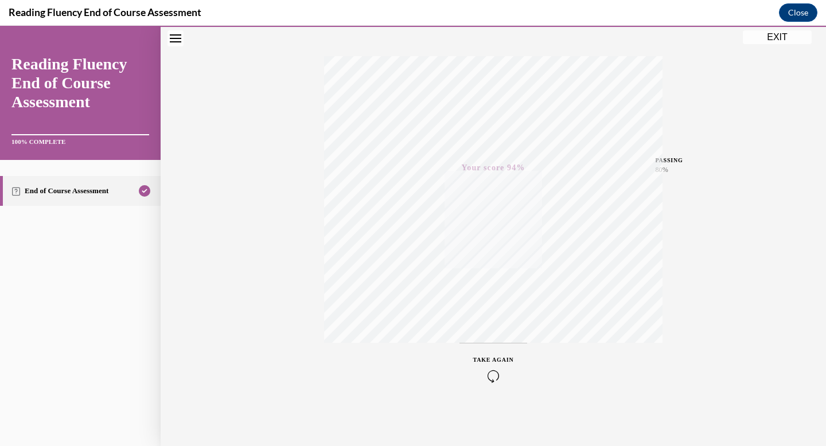
click at [763, 41] on button "EXIT" at bounding box center [777, 37] width 69 height 14
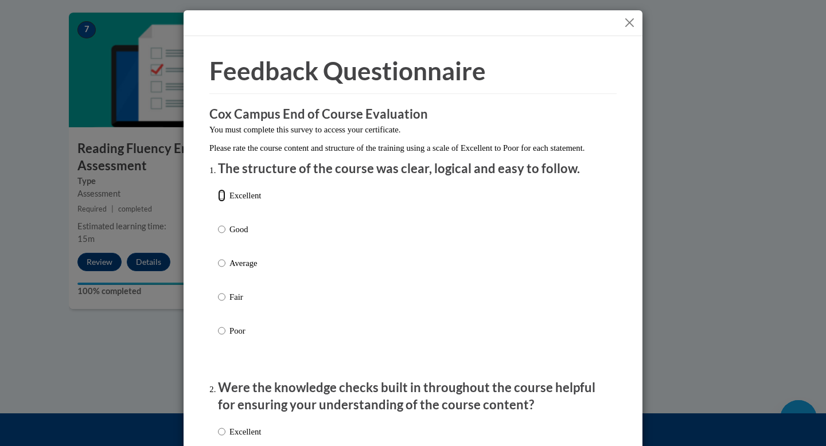
click at [223, 202] on input "Excellent" at bounding box center [221, 195] width 7 height 13
radio input "true"
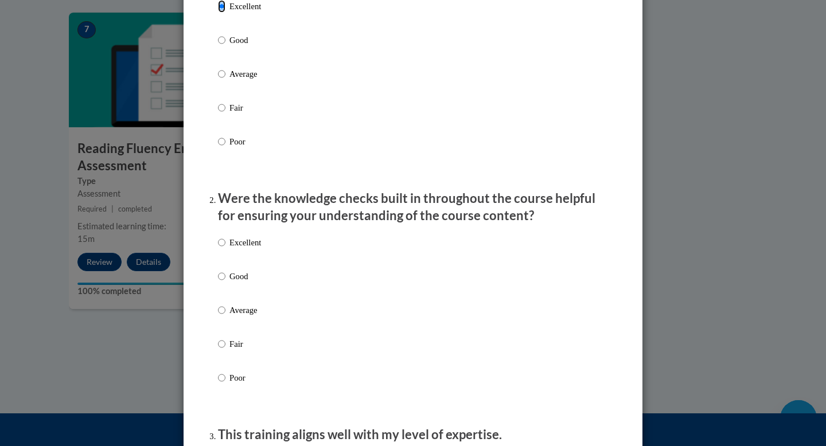
scroll to position [223, 0]
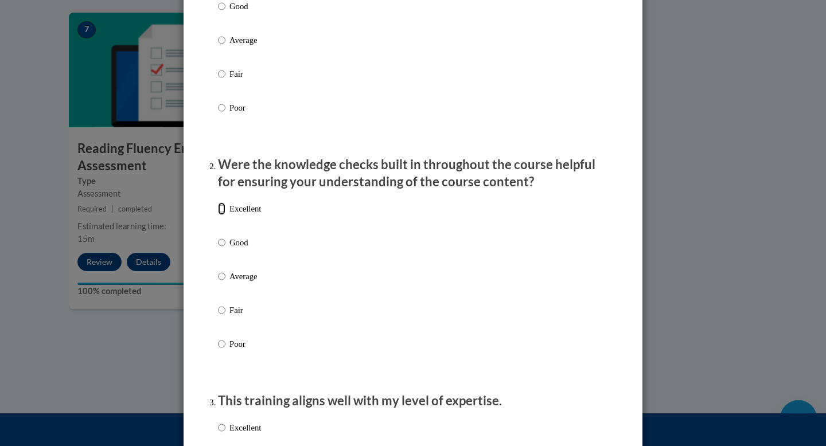
click at [222, 215] on input "Excellent" at bounding box center [221, 209] width 7 height 13
radio input "true"
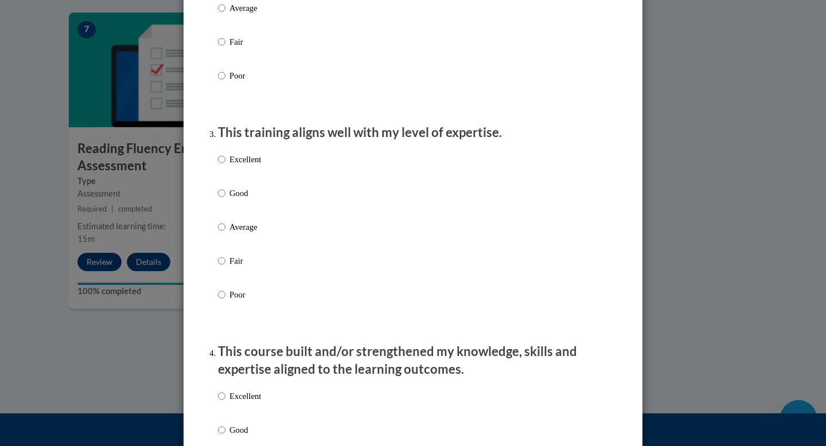
scroll to position [493, 0]
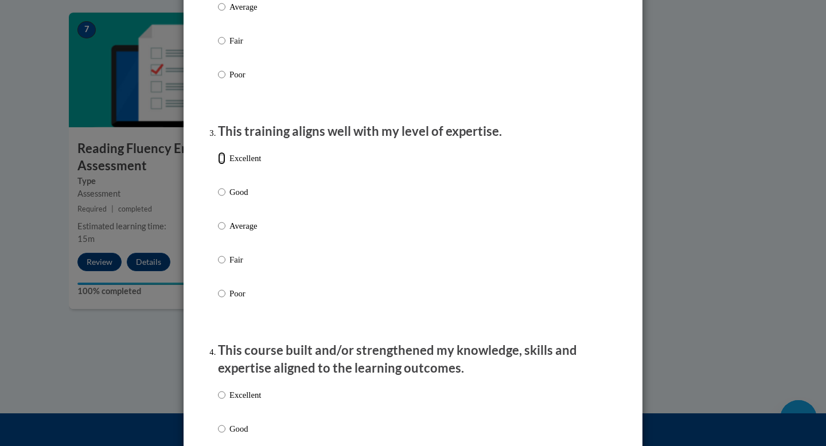
click at [223, 165] on input "Excellent" at bounding box center [221, 158] width 7 height 13
radio input "true"
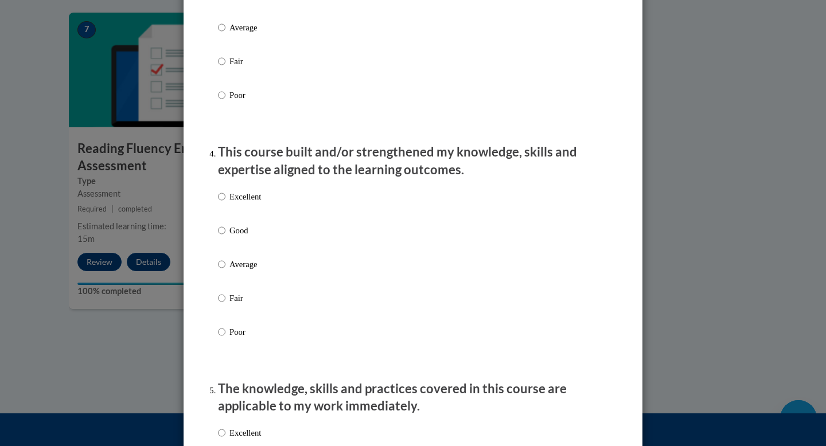
click at [227, 209] on label "Excellent" at bounding box center [239, 205] width 43 height 31
click at [225, 203] on input "Excellent" at bounding box center [221, 196] width 7 height 13
radio input "true"
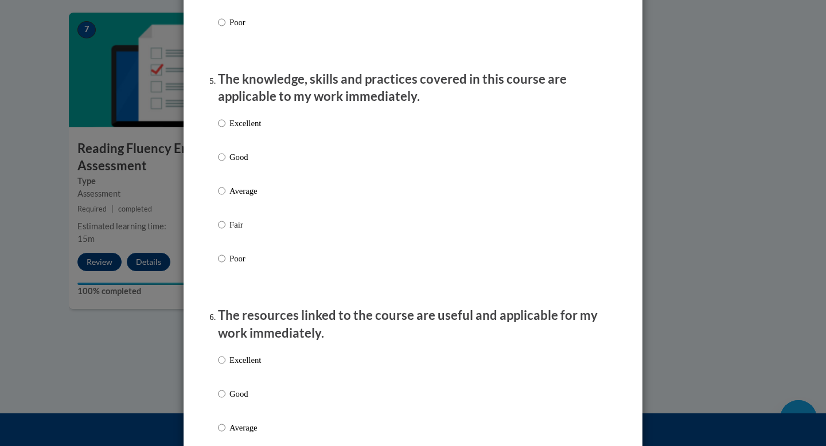
scroll to position [1017, 0]
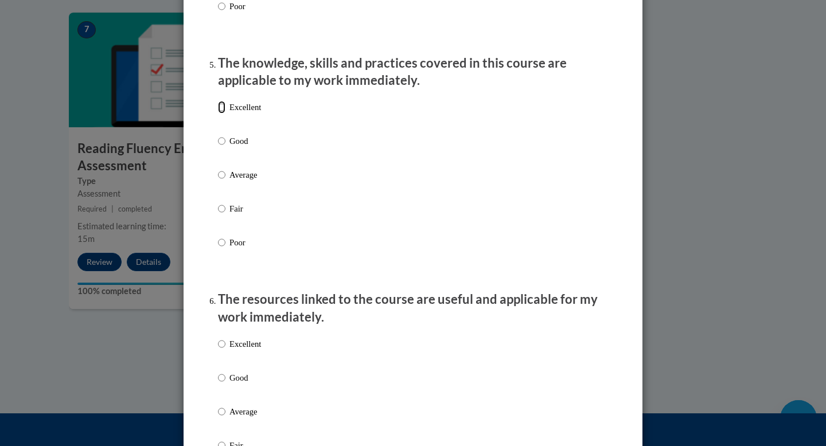
click at [221, 114] on input "Excellent" at bounding box center [221, 107] width 7 height 13
radio input "true"
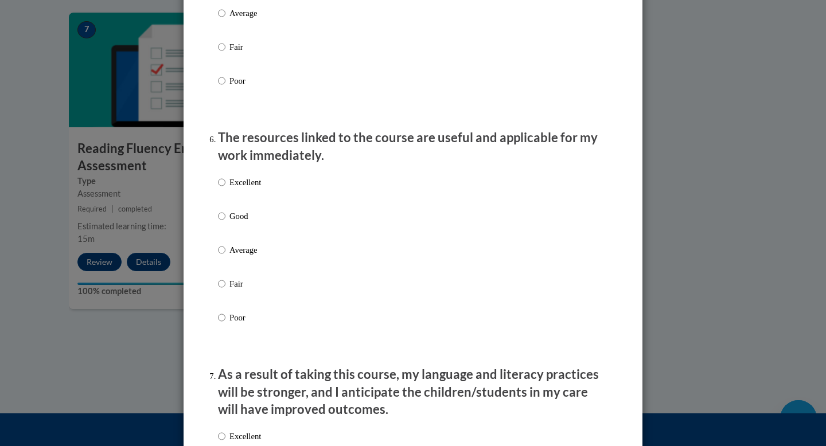
scroll to position [1180, 0]
click at [223, 188] on input "Excellent" at bounding box center [221, 182] width 7 height 13
radio input "true"
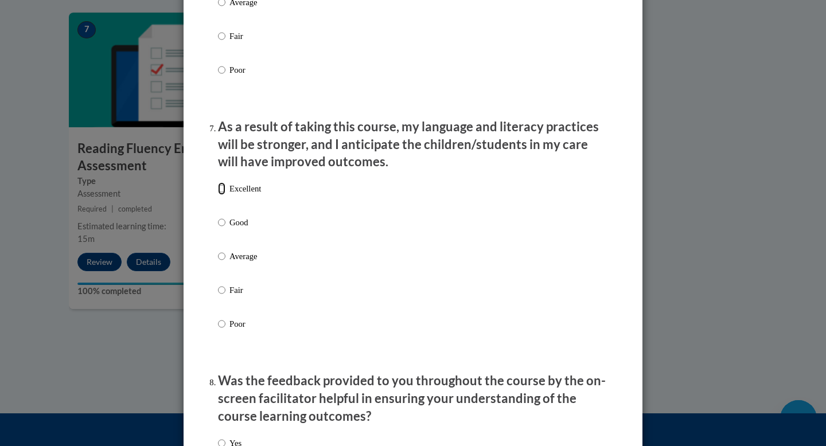
click at [222, 195] on input "Excellent" at bounding box center [221, 188] width 7 height 13
radio input "true"
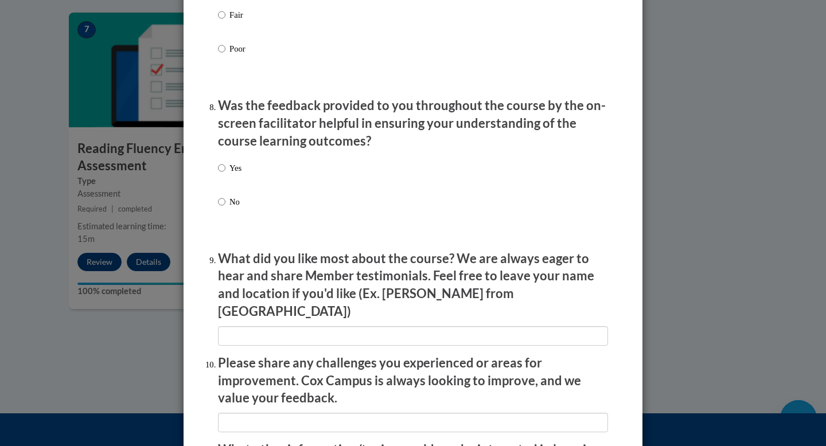
scroll to position [1727, 0]
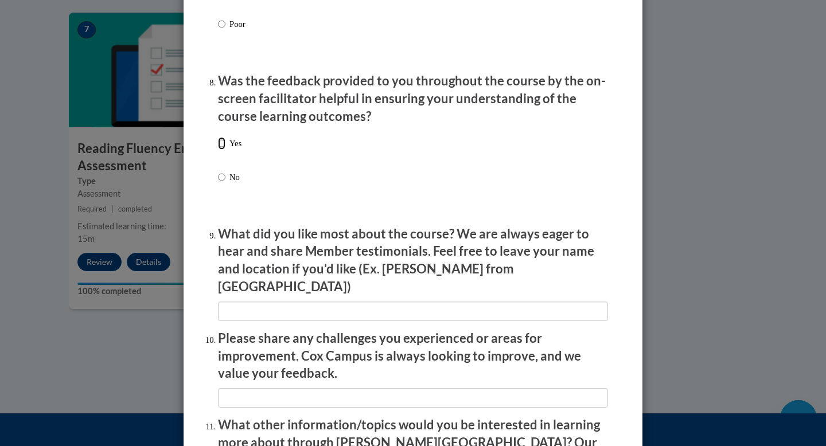
click at [222, 150] on input "Yes" at bounding box center [221, 143] width 7 height 13
radio input "true"
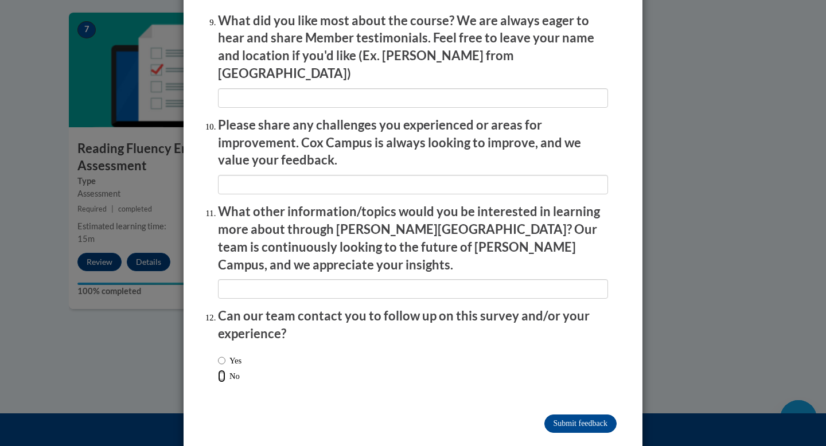
click at [225, 370] on input "No" at bounding box center [221, 376] width 7 height 13
radio input "true"
click at [573, 415] on input "Submit feedback" at bounding box center [581, 424] width 72 height 18
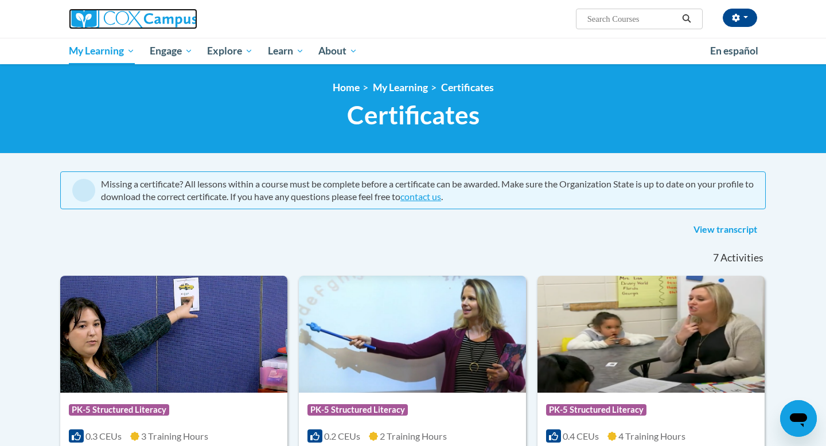
click at [119, 15] on img at bounding box center [133, 19] width 129 height 21
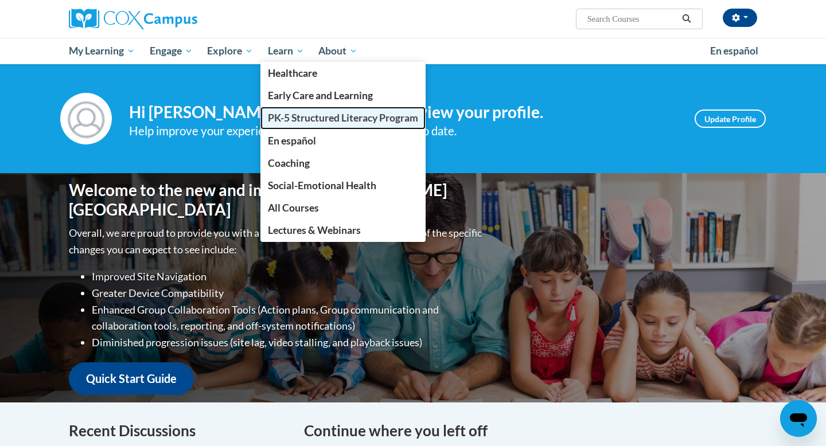
click at [313, 118] on span "PK-5 Structured Literacy Program" at bounding box center [343, 118] width 150 height 12
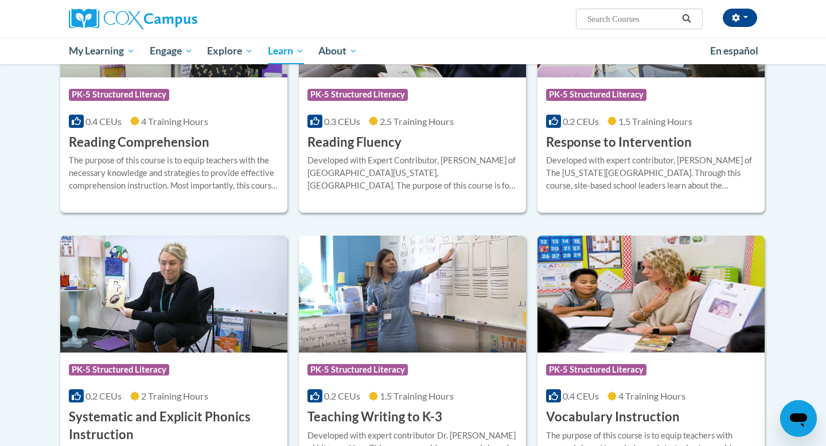
scroll to position [1063, 0]
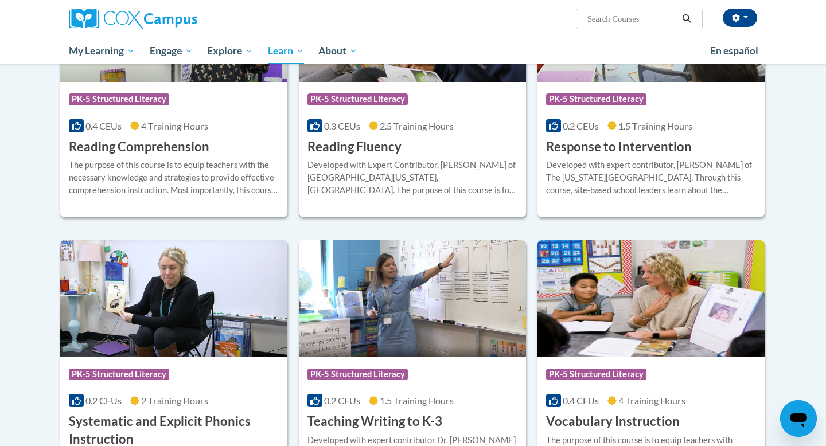
click at [345, 151] on h3 "Reading Fluency" at bounding box center [355, 147] width 94 height 18
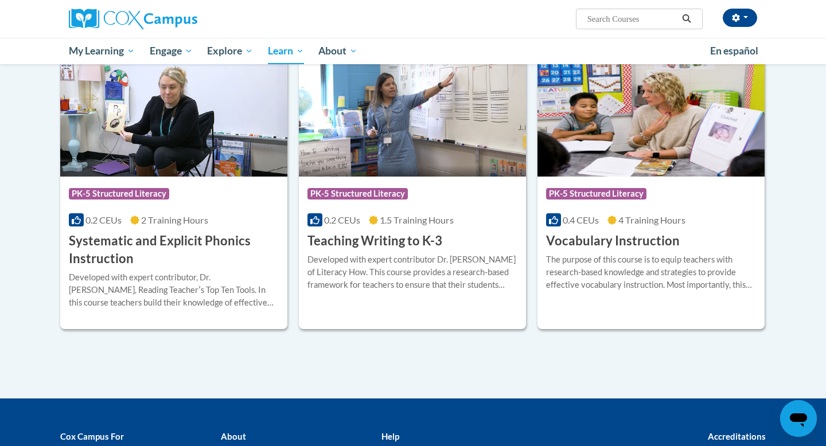
scroll to position [1247, 0]
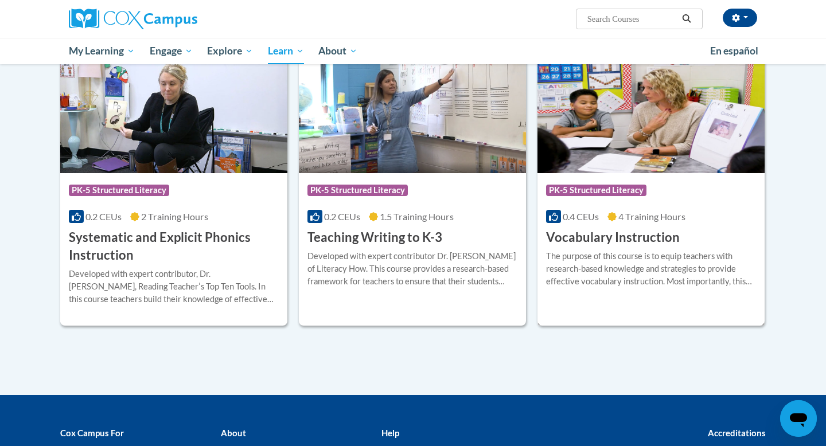
click at [602, 164] on img at bounding box center [651, 114] width 227 height 117
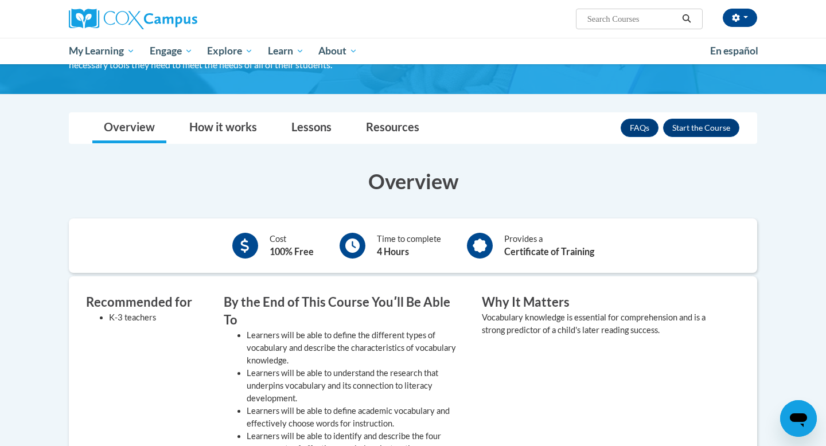
scroll to position [127, 0]
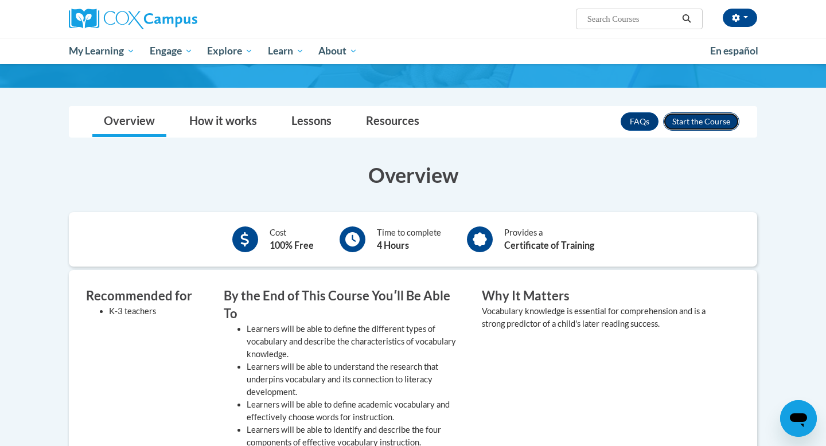
click at [704, 126] on button "Enroll" at bounding box center [701, 121] width 76 height 18
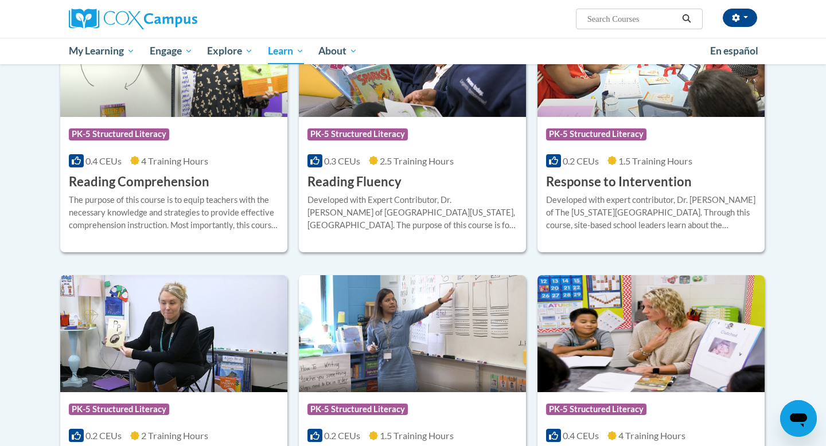
scroll to position [1057, 0]
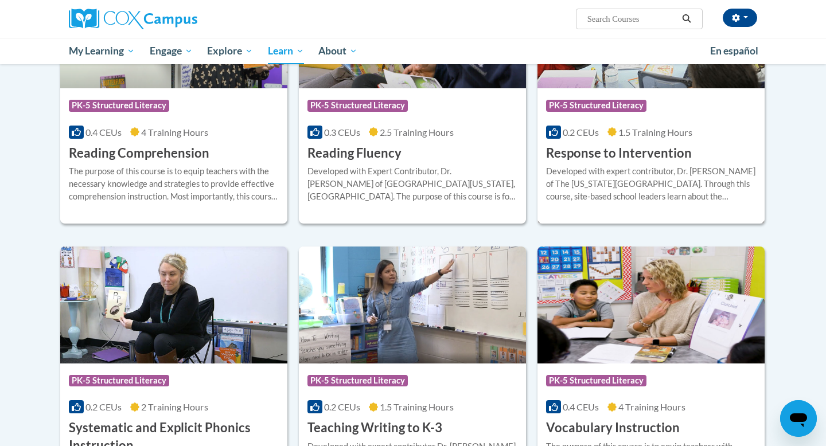
click at [610, 121] on div "Course Category: PK-5 Structured Literacy 0.2 CEUs 1.5 Training Hours COURSE Re…" at bounding box center [651, 124] width 227 height 73
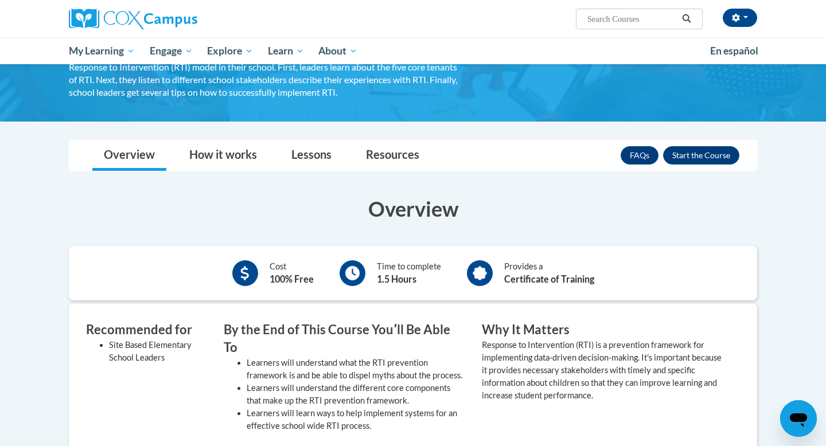
scroll to position [105, 0]
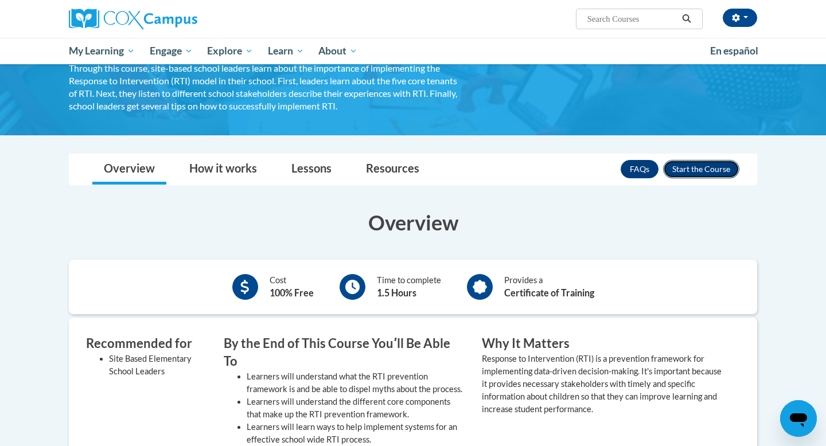
click at [679, 168] on button "Enroll" at bounding box center [701, 169] width 76 height 18
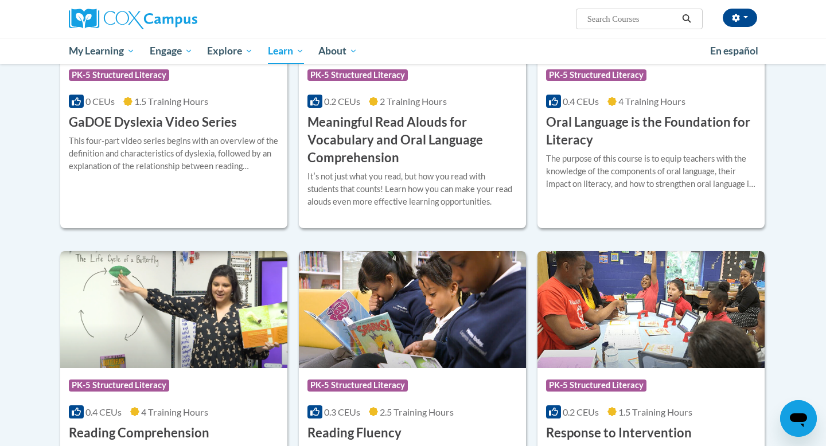
scroll to position [770, 0]
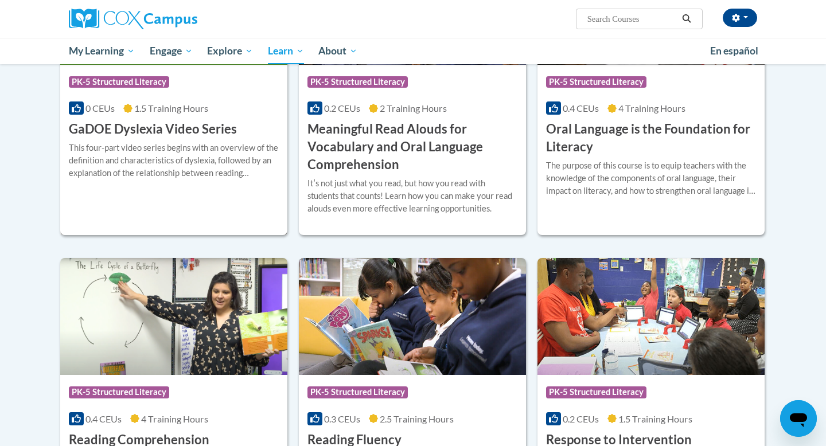
click at [206, 179] on div "This four-part video series begins with an overview of the definition and chara…" at bounding box center [174, 165] width 210 height 46
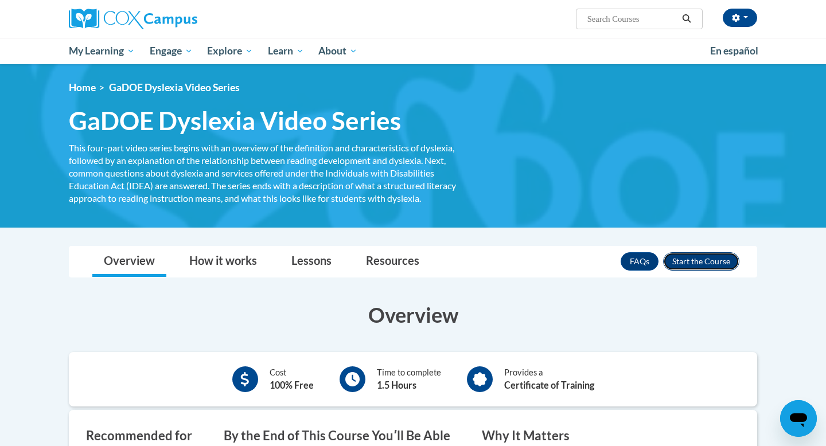
click at [694, 262] on button "Enroll" at bounding box center [701, 261] width 76 height 18
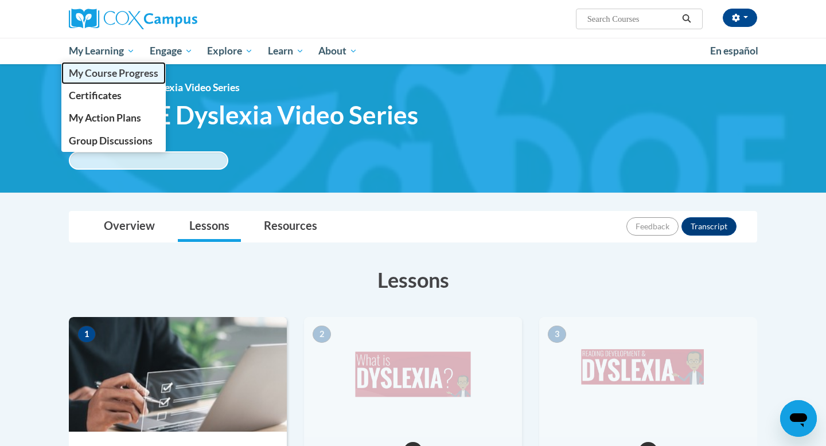
click at [133, 75] on span "My Course Progress" at bounding box center [114, 73] width 90 height 12
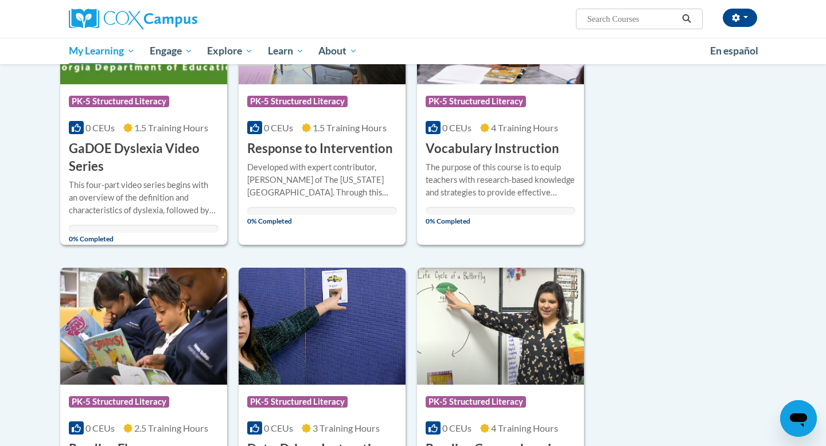
scroll to position [243, 0]
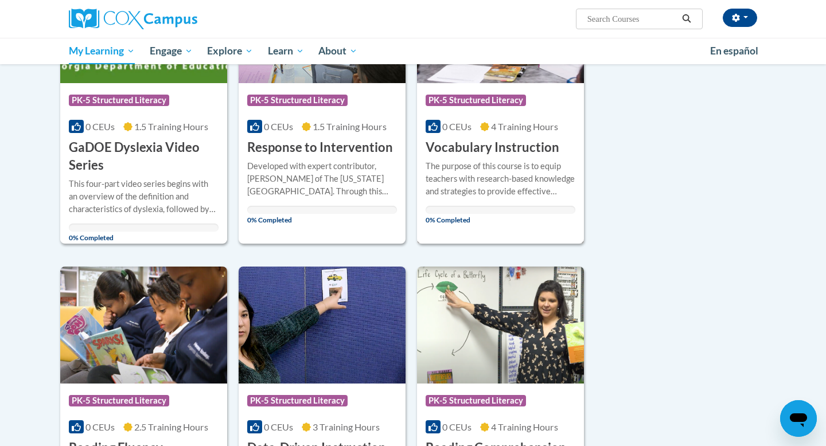
click at [554, 144] on h3 "Vocabulary Instruction" at bounding box center [493, 148] width 134 height 18
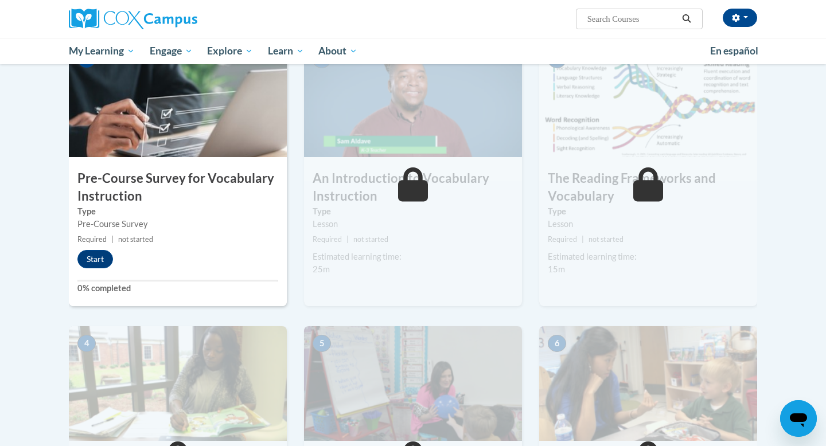
scroll to position [265, 0]
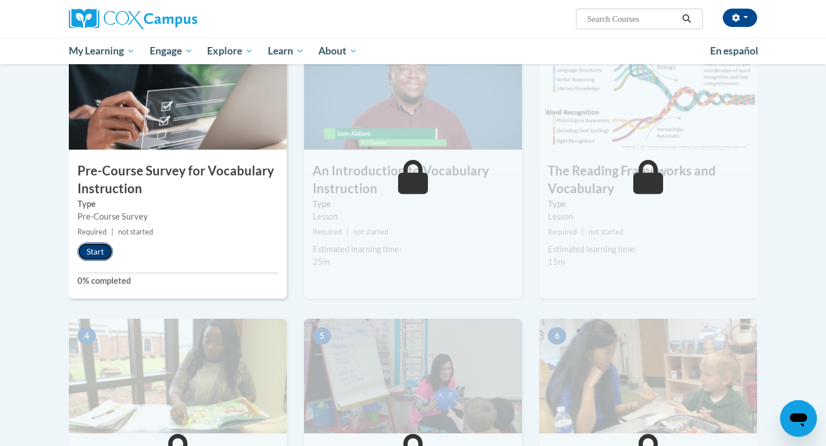
click at [93, 256] on button "Start" at bounding box center [95, 252] width 36 height 18
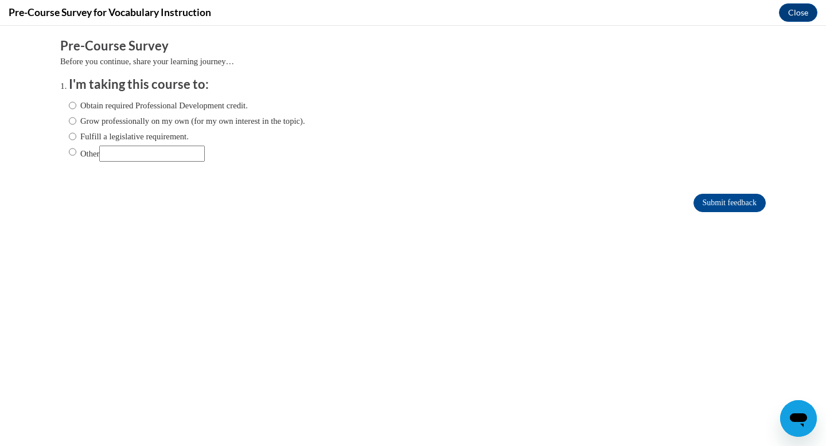
scroll to position [0, 0]
click at [76, 133] on label "Fulfill a legislative requirement." at bounding box center [129, 136] width 120 height 13
click at [76, 133] on input "Fulfill a legislative requirement." at bounding box center [72, 136] width 7 height 13
radio input "true"
click at [702, 200] on input "Submit feedback" at bounding box center [730, 203] width 72 height 18
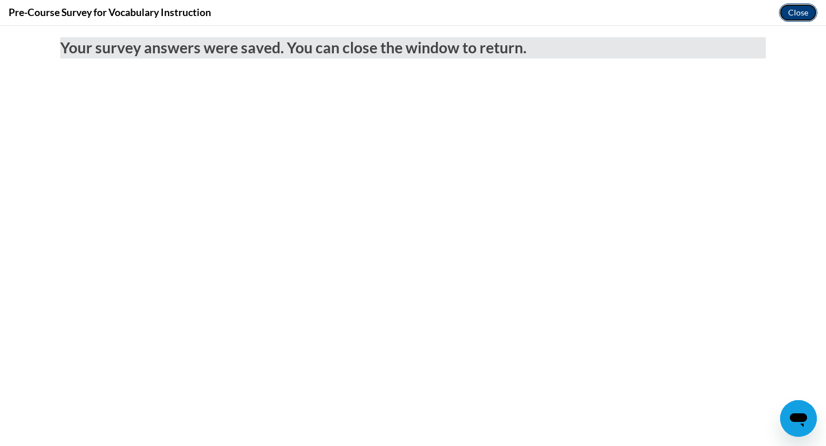
click at [802, 13] on button "Close" at bounding box center [798, 12] width 38 height 18
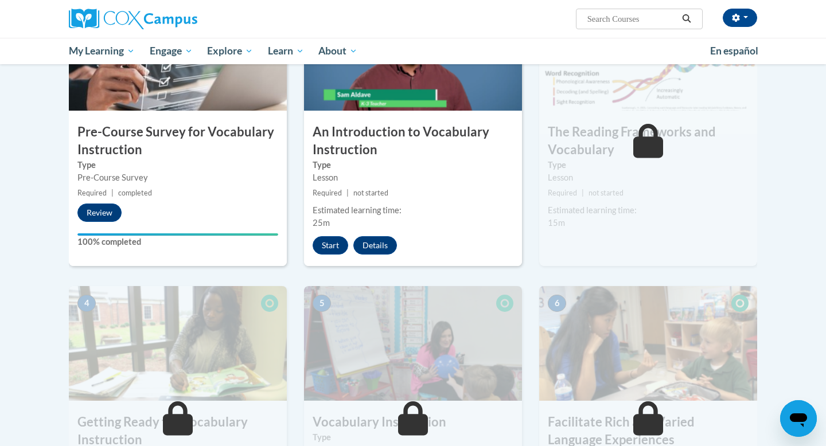
scroll to position [273, 0]
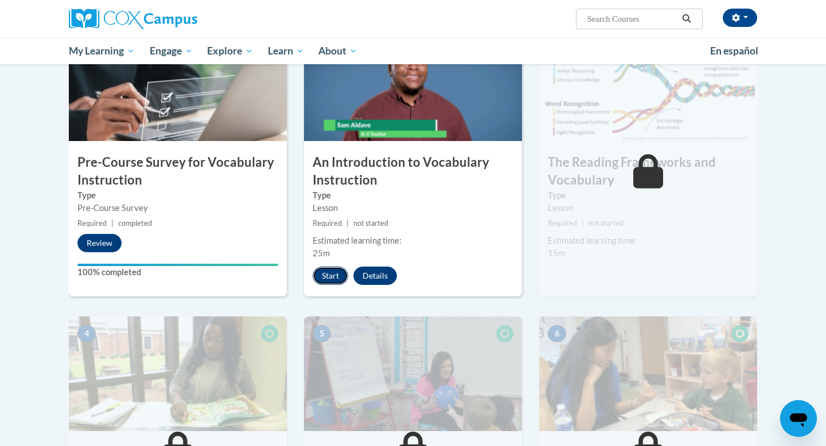
click at [328, 269] on button "Start" at bounding box center [331, 276] width 36 height 18
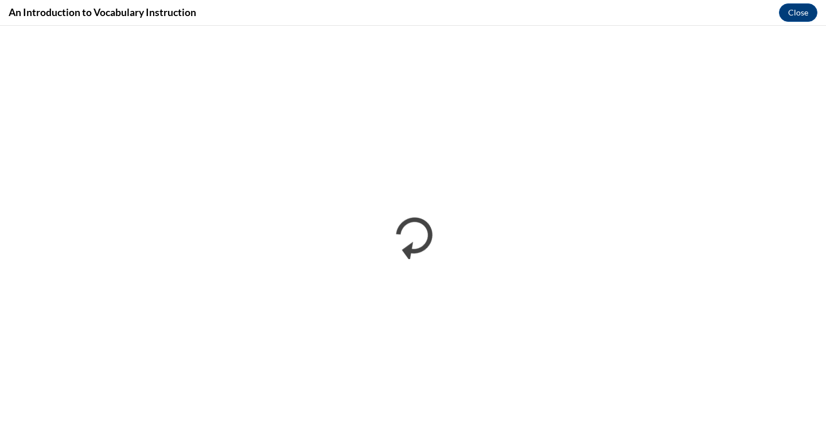
scroll to position [0, 0]
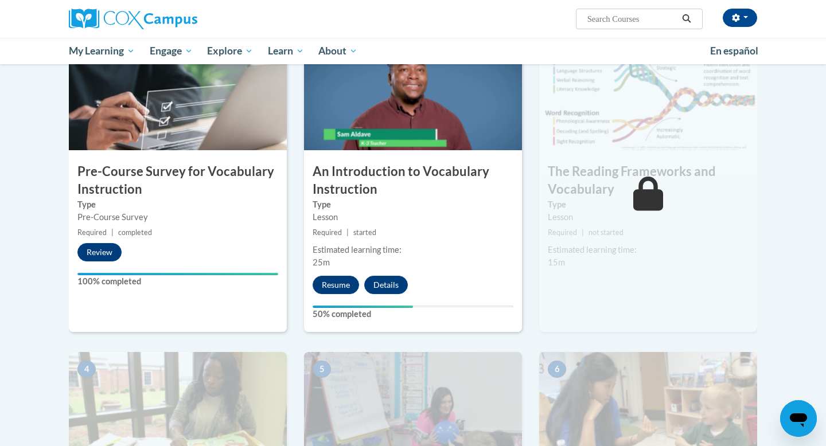
scroll to position [277, 0]
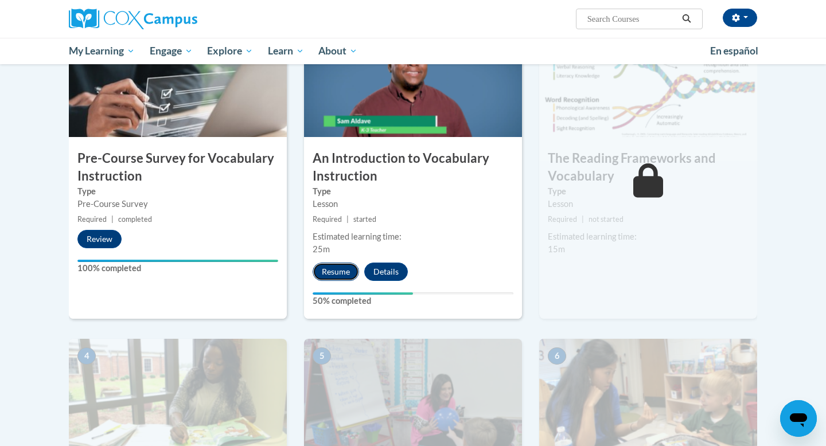
click at [324, 278] on button "Resume" at bounding box center [336, 272] width 46 height 18
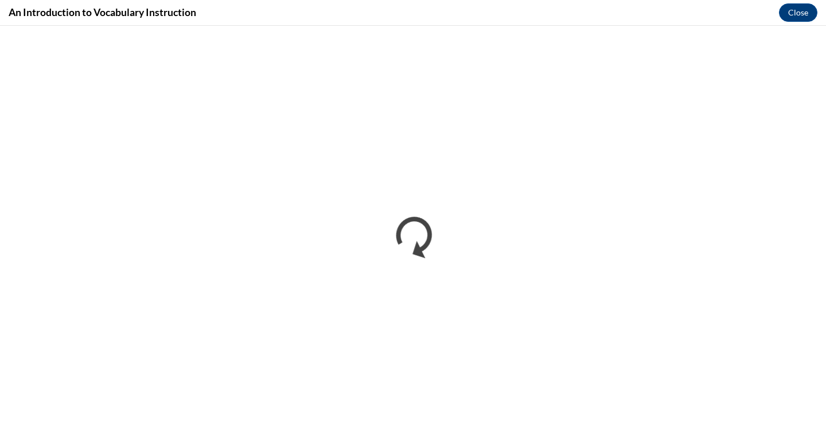
scroll to position [0, 0]
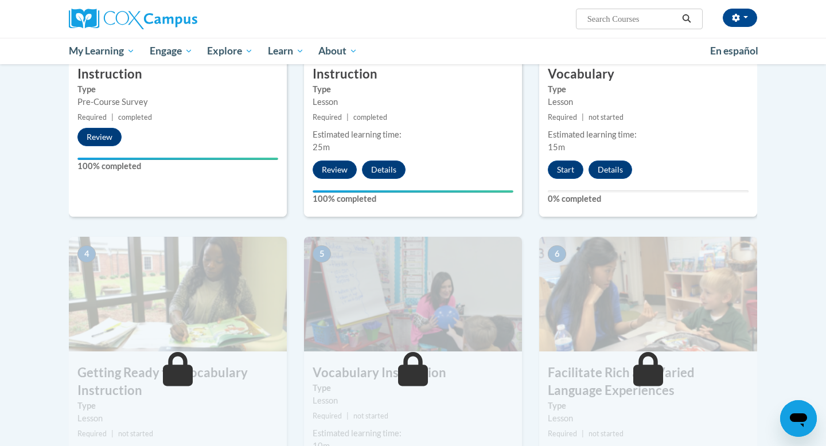
scroll to position [380, 0]
click at [573, 172] on button "Start" at bounding box center [566, 169] width 36 height 18
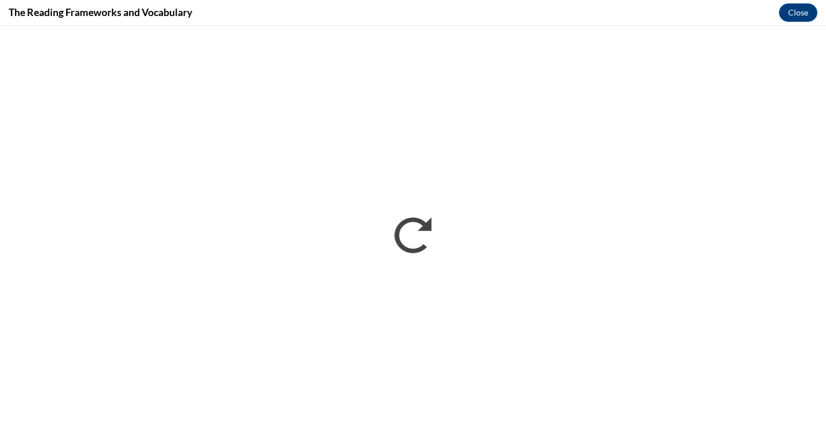
scroll to position [0, 0]
